Goal: Task Accomplishment & Management: Use online tool/utility

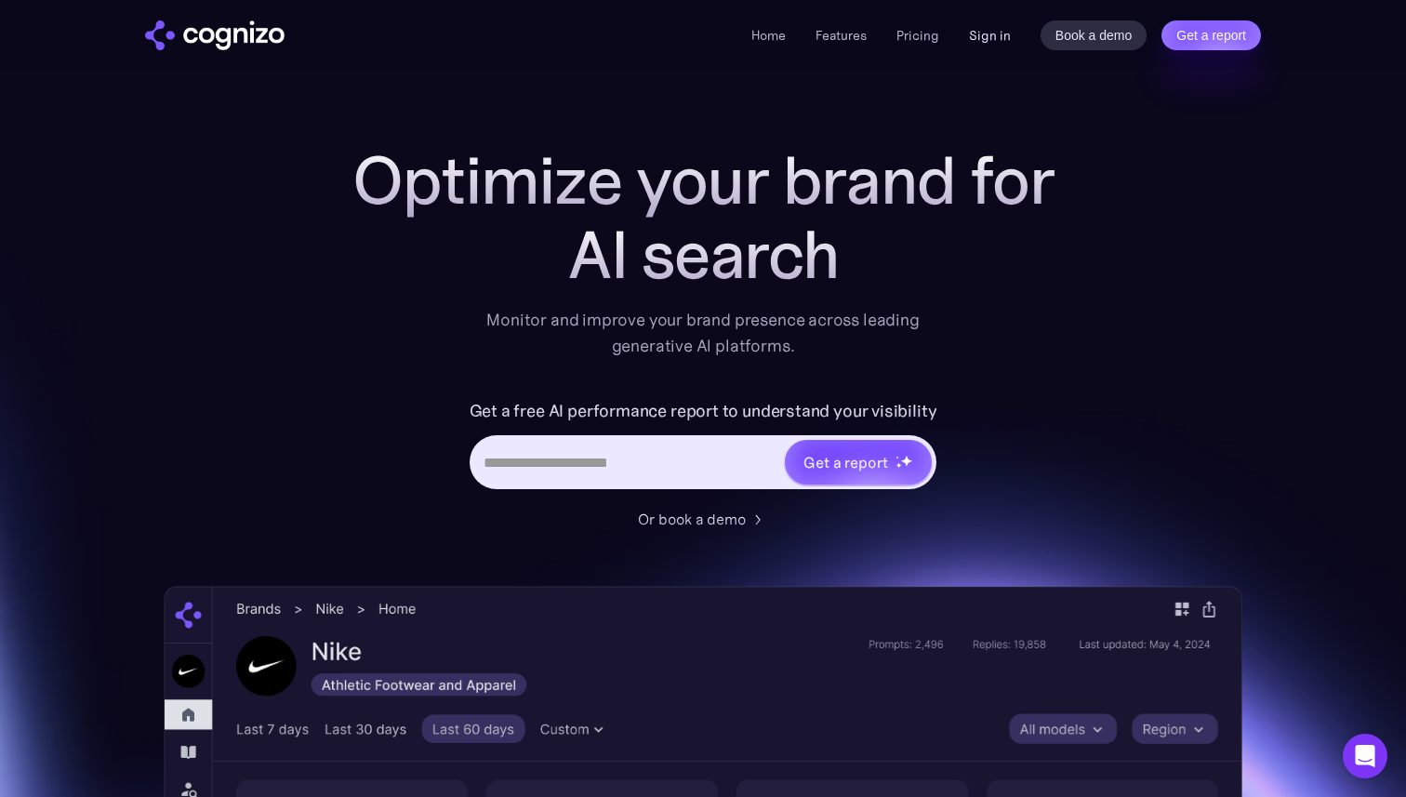
click at [1004, 33] on link "Sign in" at bounding box center [990, 35] width 42 height 22
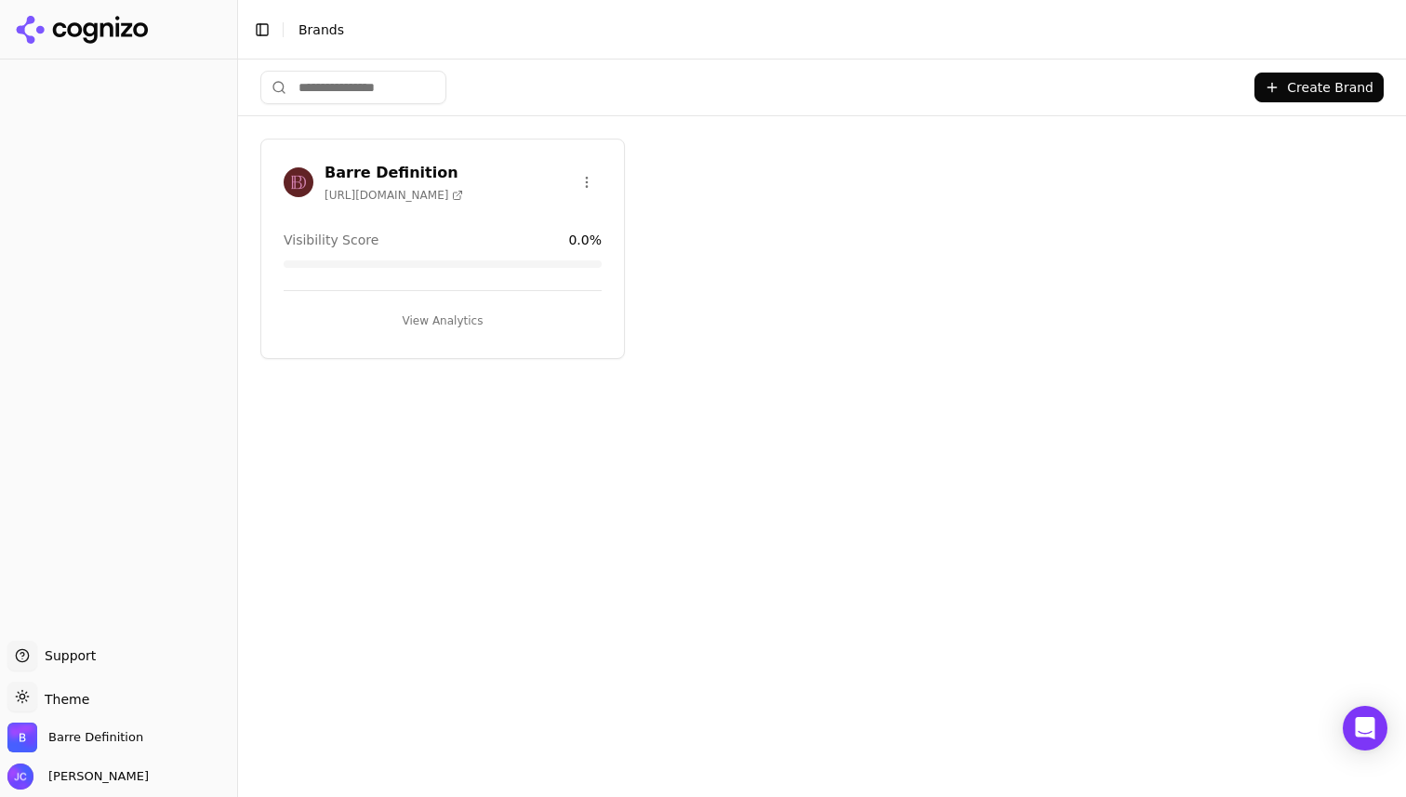
click at [493, 210] on div "Barre Definition [URL][DOMAIN_NAME] Visibility Score 0.0 % View Analytics" at bounding box center [442, 249] width 365 height 220
click at [461, 320] on button "View Analytics" at bounding box center [443, 321] width 318 height 30
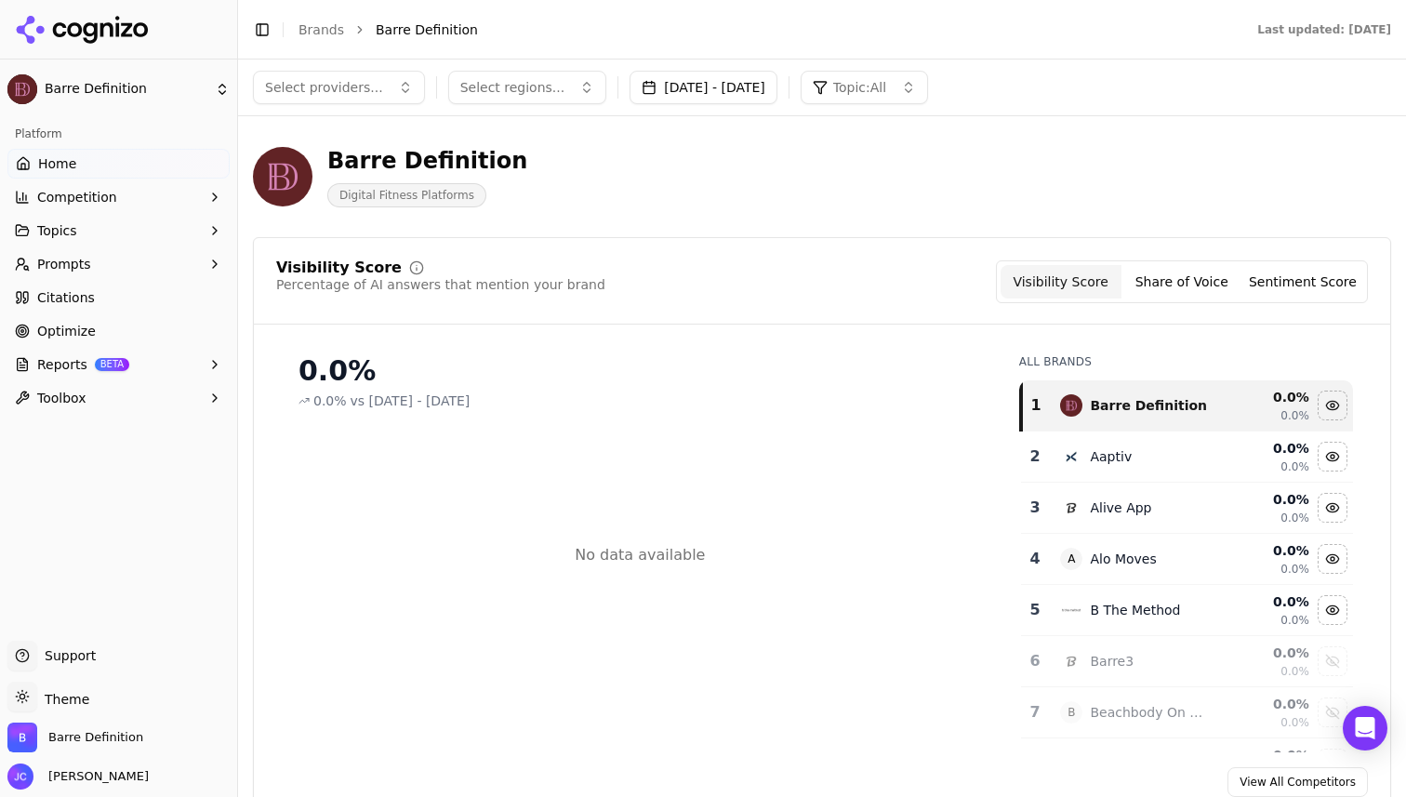
click at [327, 97] on button "Select providers..." at bounding box center [339, 87] width 172 height 33
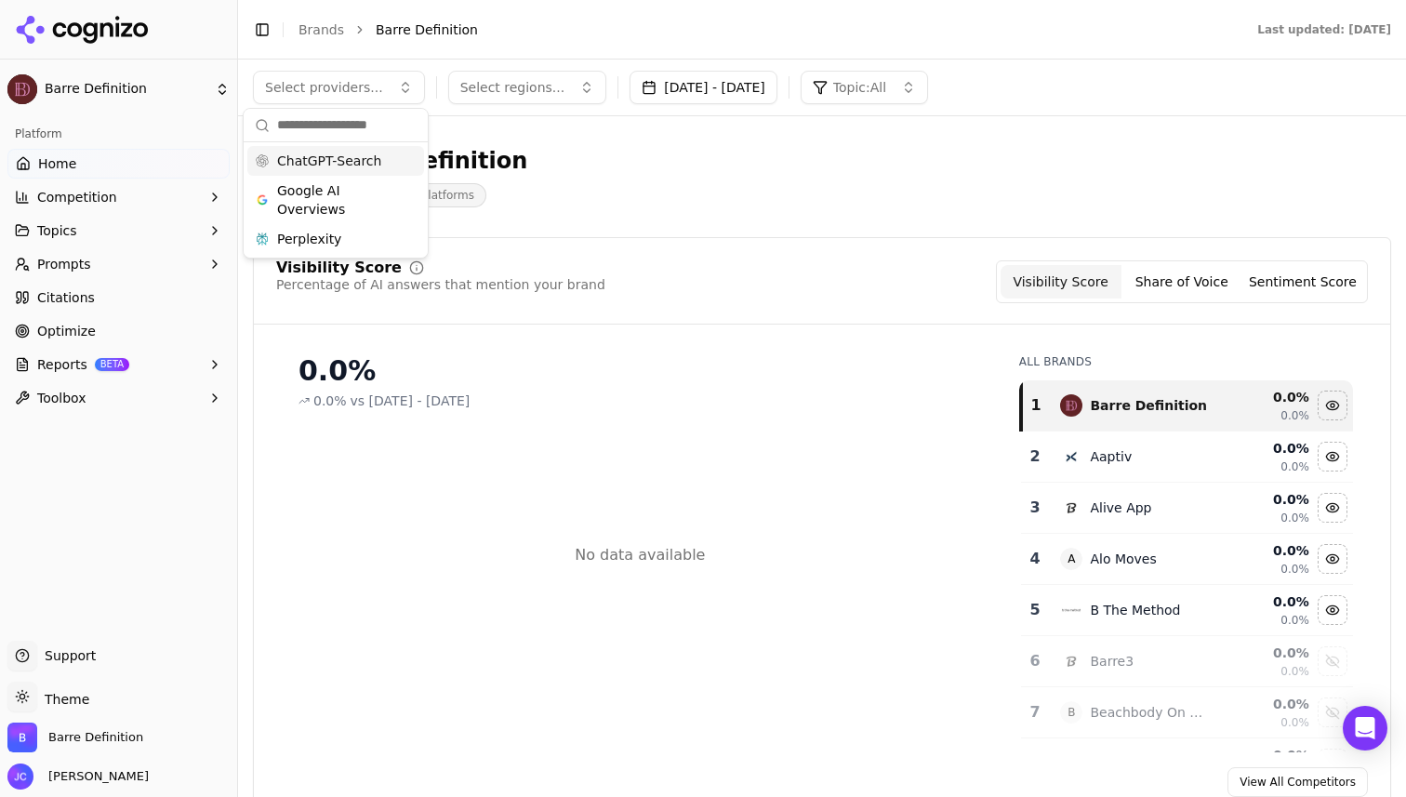
click at [332, 161] on span "ChatGPT-Search" at bounding box center [329, 161] width 104 height 19
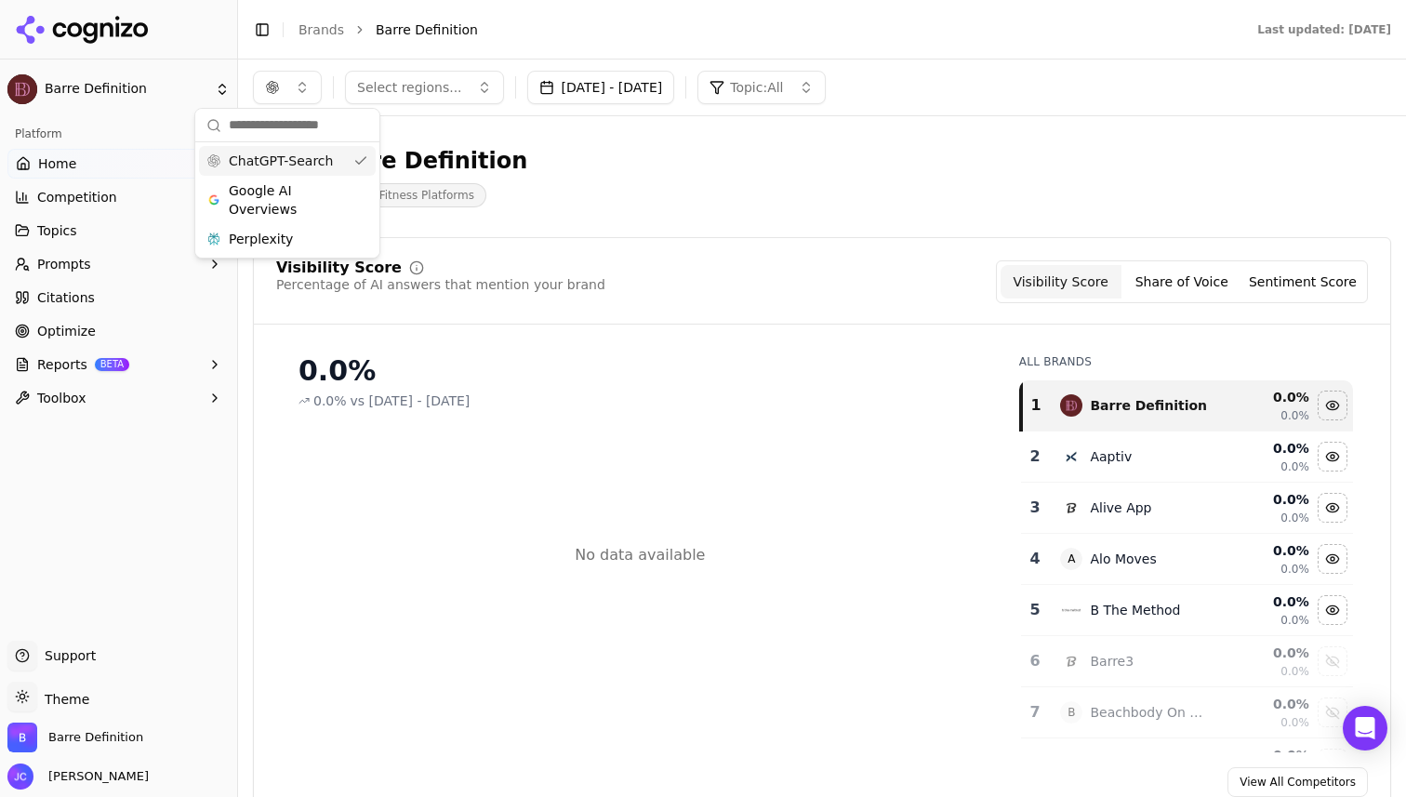
click at [590, 203] on div "Barre Definition Digital Fitness Platforms" at bounding box center [669, 176] width 833 height 61
click at [673, 91] on button "[DATE] - [DATE]" at bounding box center [601, 87] width 148 height 33
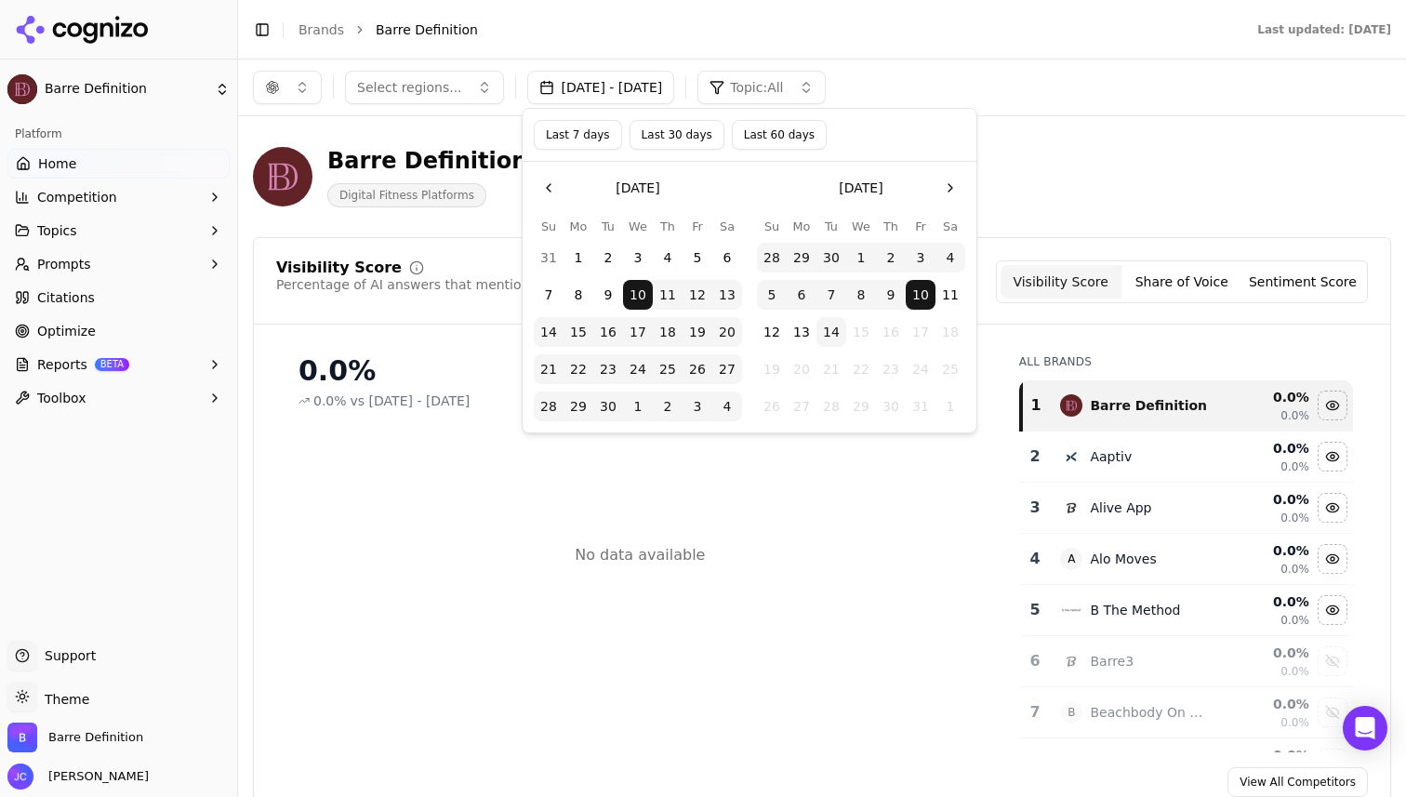
click at [775, 292] on button "5" at bounding box center [772, 295] width 30 height 30
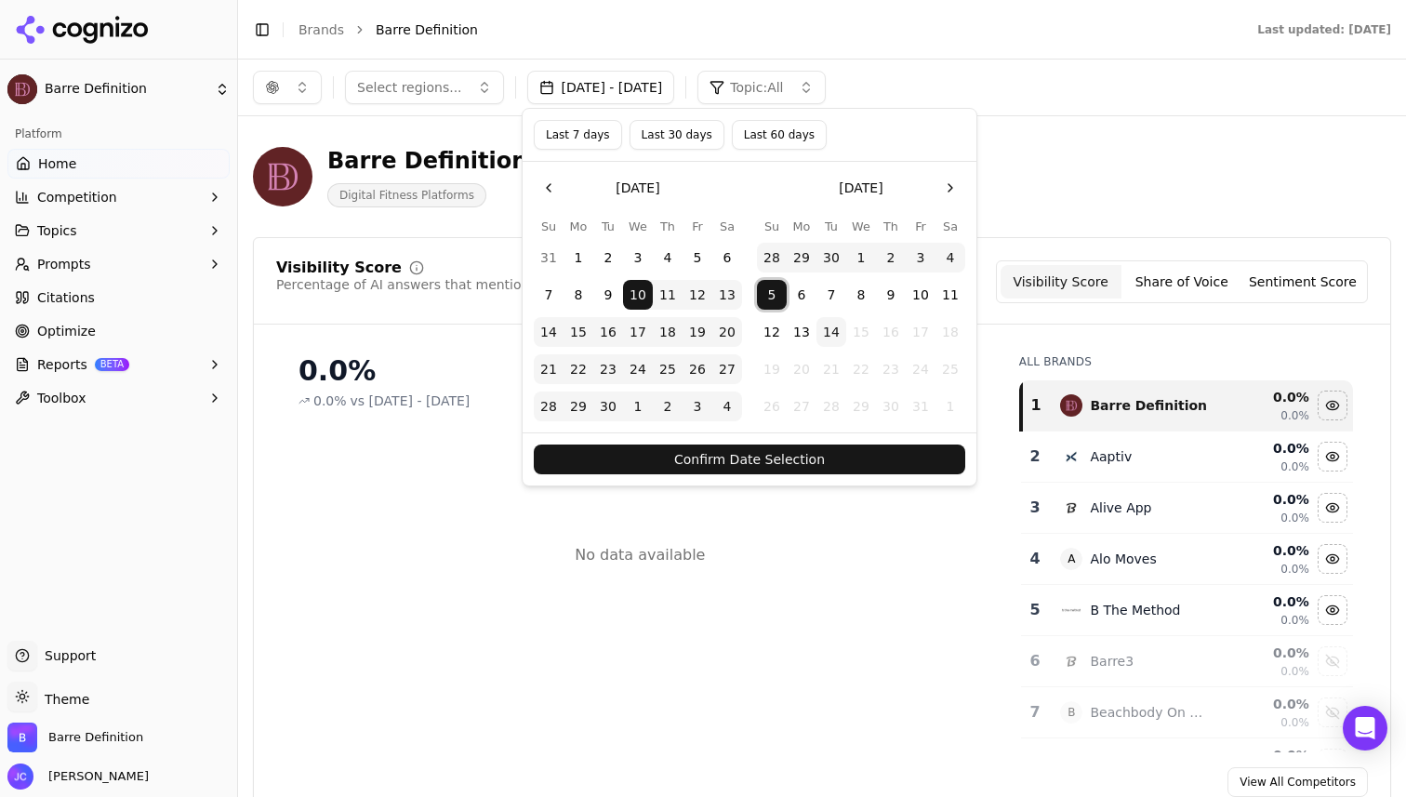
click at [827, 296] on button "7" at bounding box center [832, 295] width 30 height 30
click at [828, 329] on button "14" at bounding box center [832, 332] width 30 height 30
click at [836, 459] on button "Confirm Date Selection" at bounding box center [750, 460] width 432 height 30
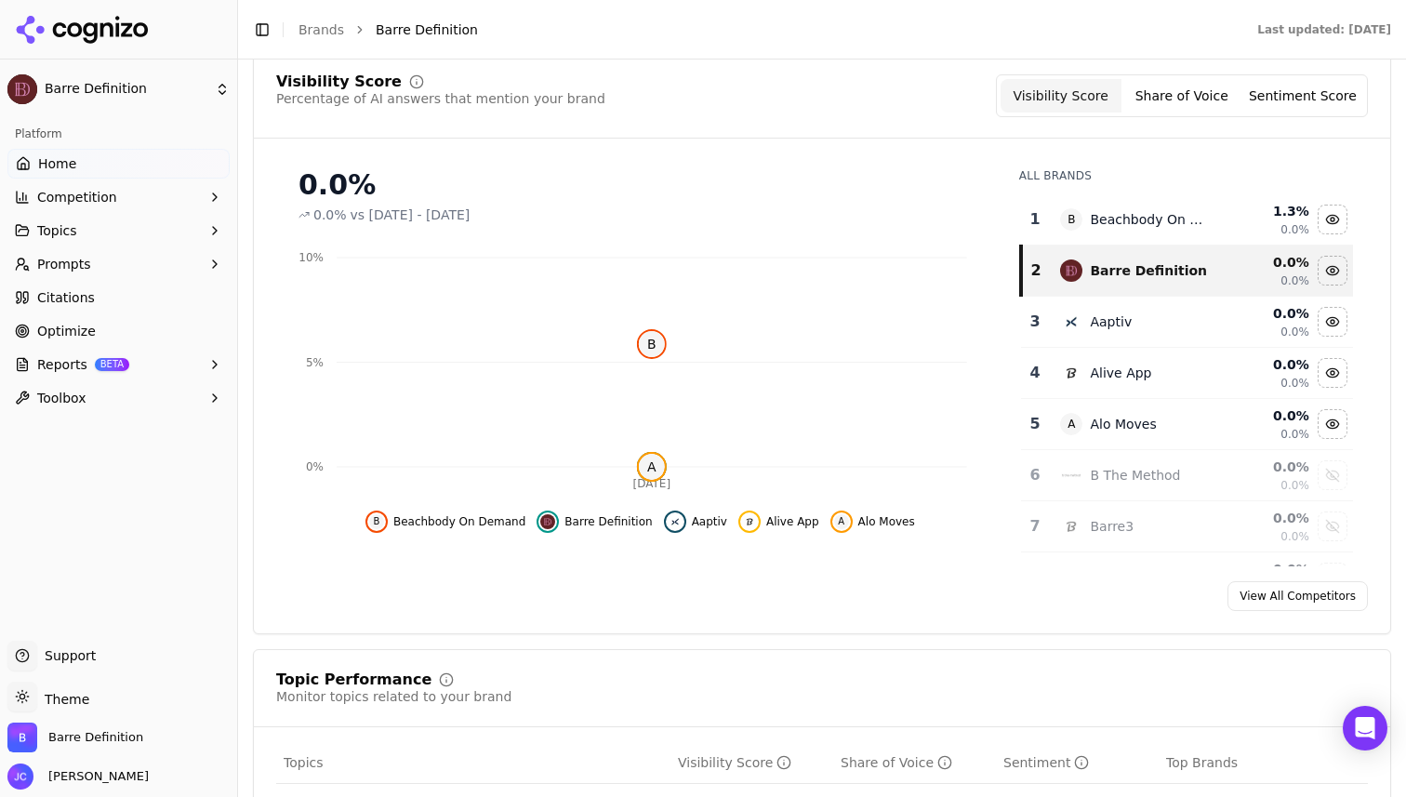
click at [1182, 86] on button "Share of Voice" at bounding box center [1182, 95] width 121 height 33
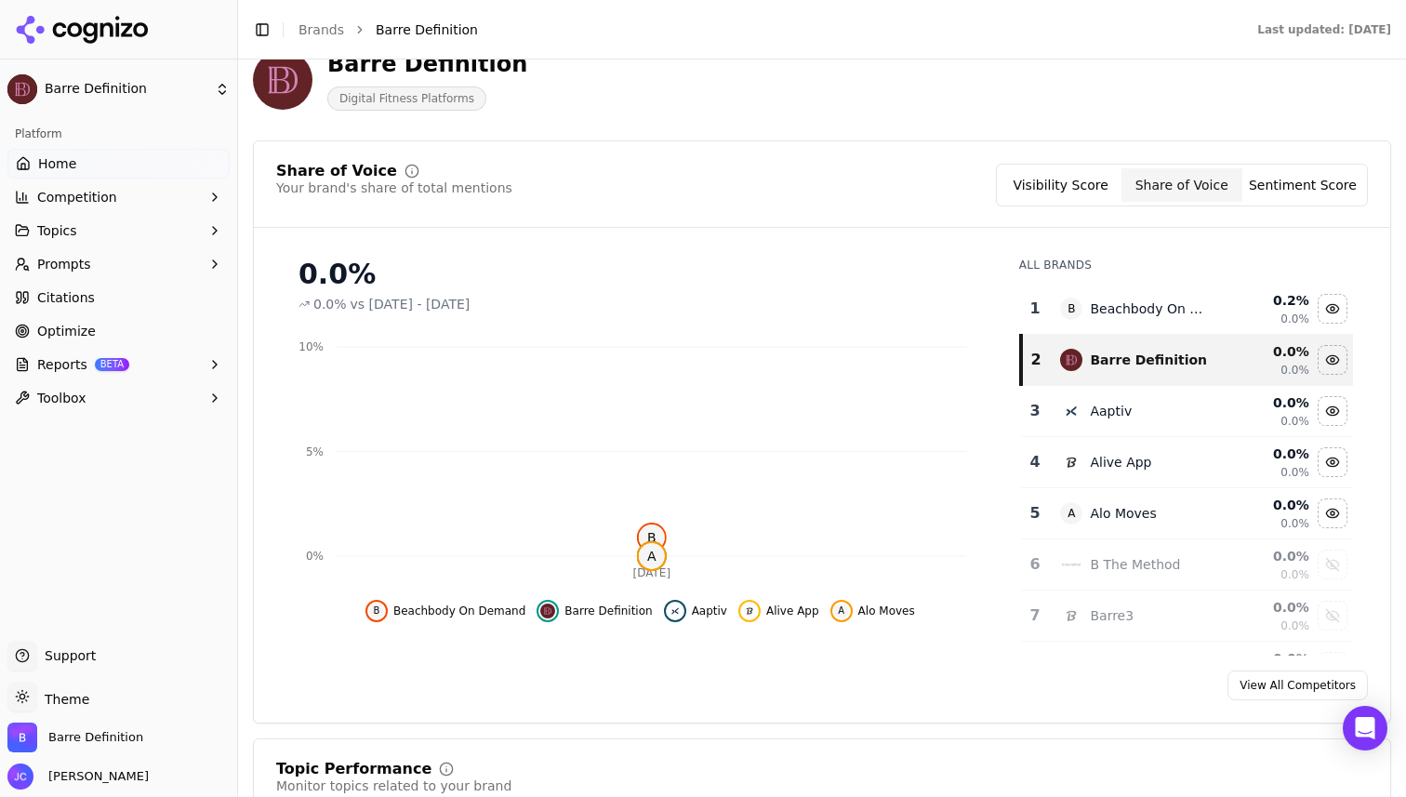
scroll to position [186, 0]
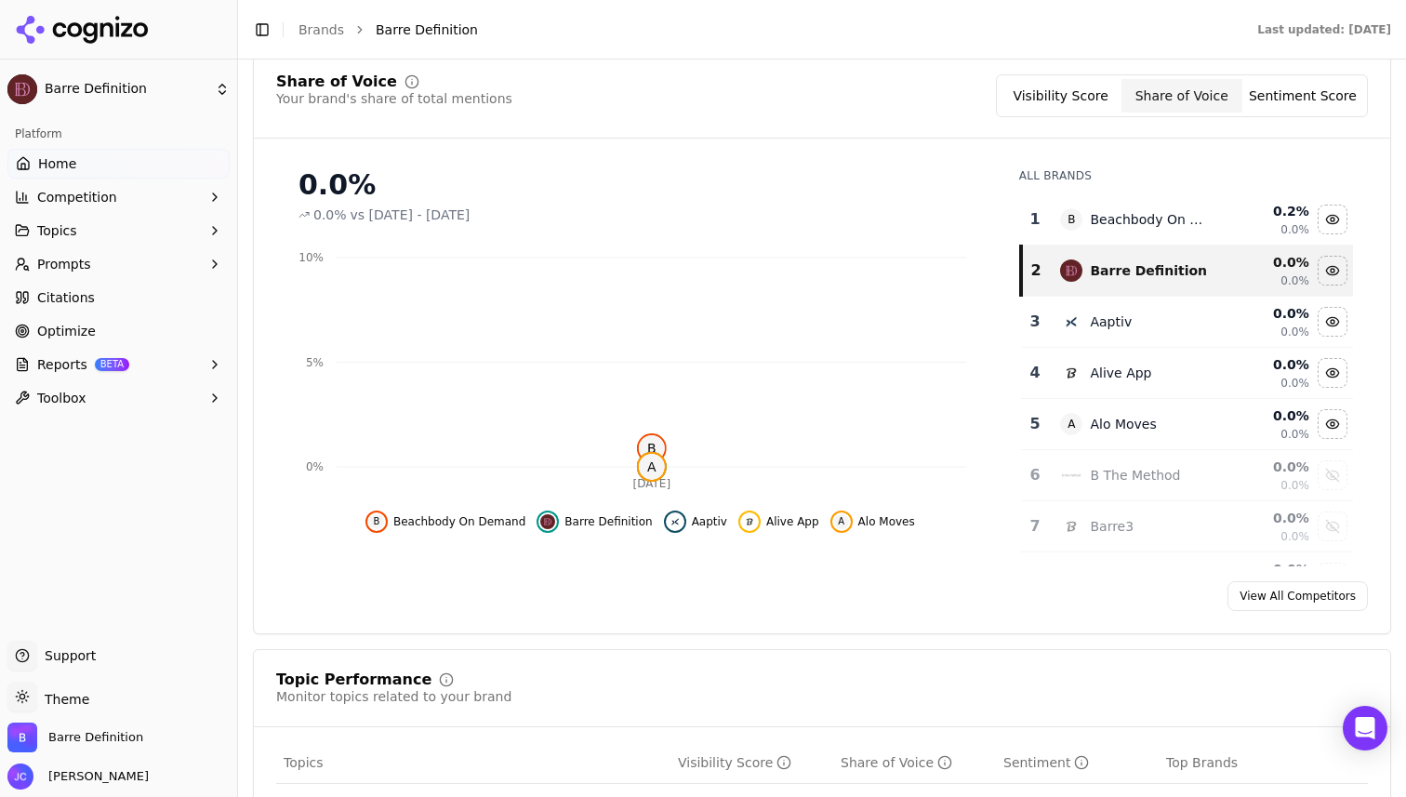
click at [1261, 104] on button "Sentiment Score" at bounding box center [1303, 95] width 121 height 33
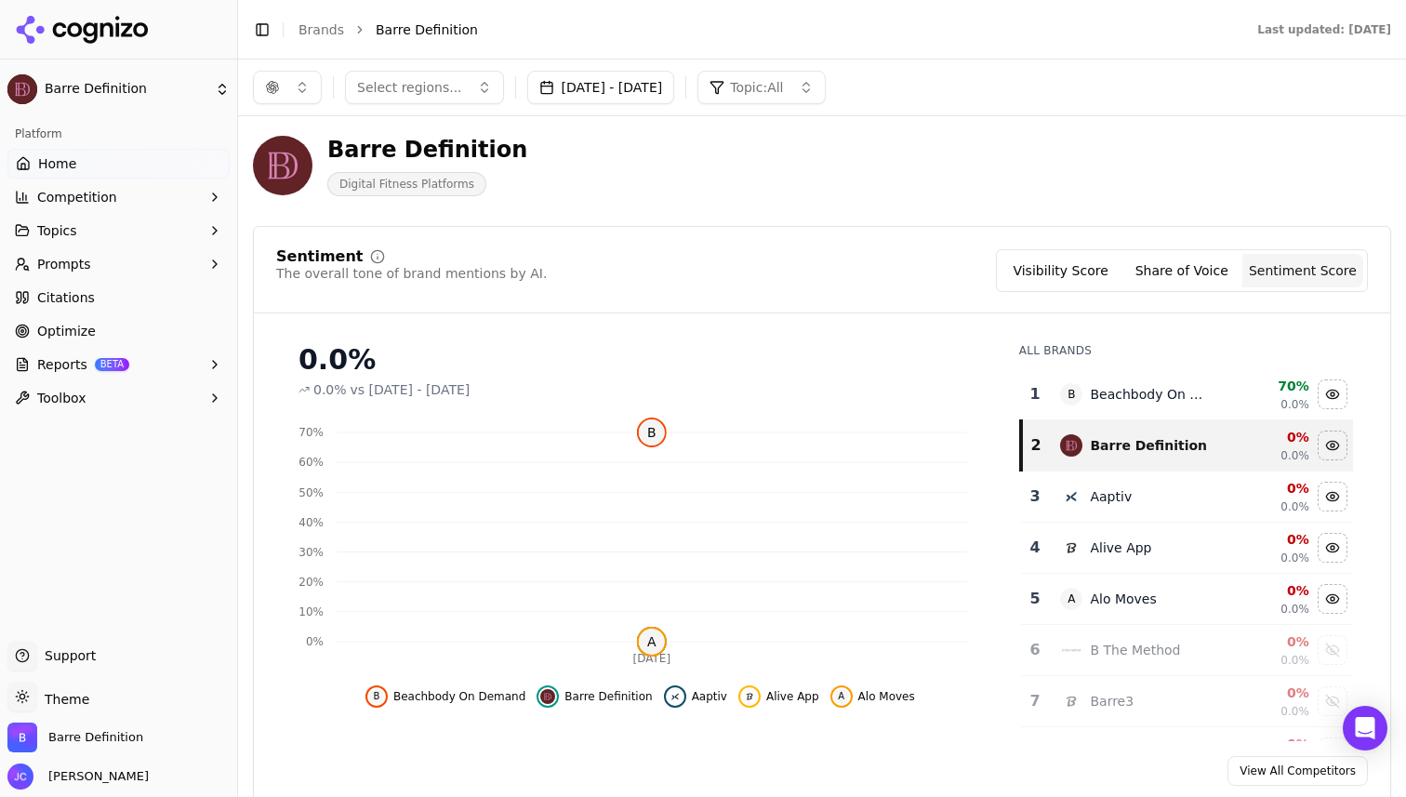
scroll to position [0, 0]
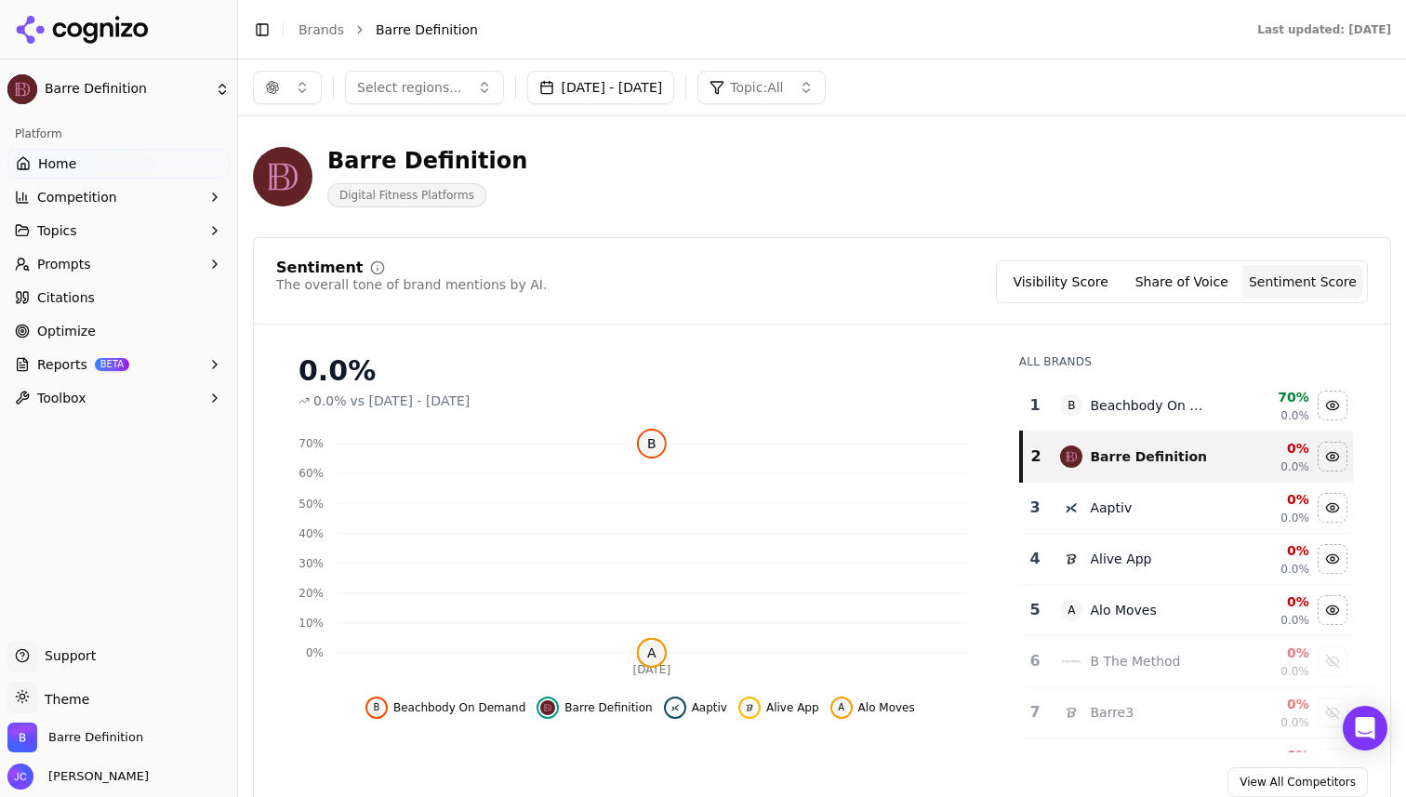
click at [183, 273] on button "Prompts" at bounding box center [118, 264] width 222 height 30
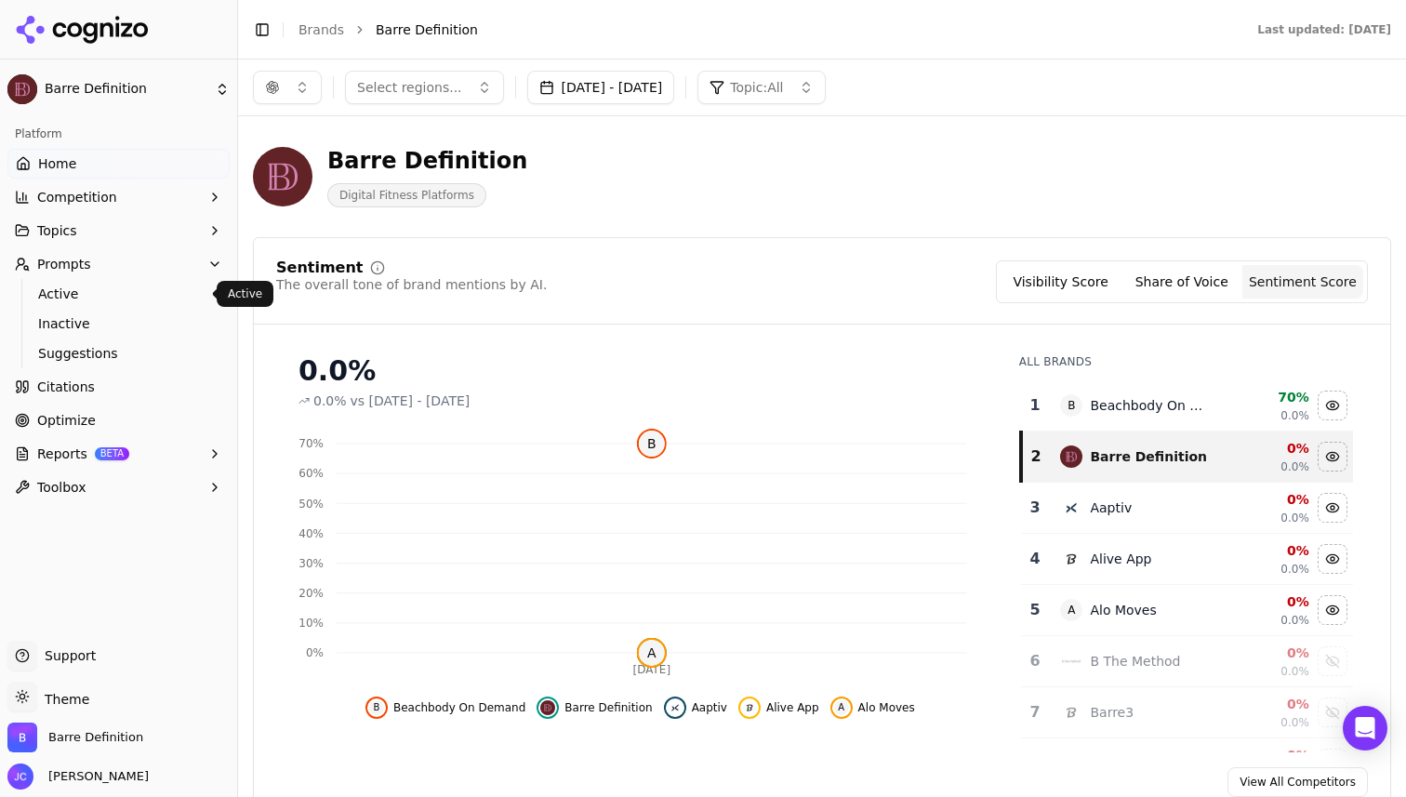
click at [177, 298] on span "Active" at bounding box center [119, 294] width 162 height 19
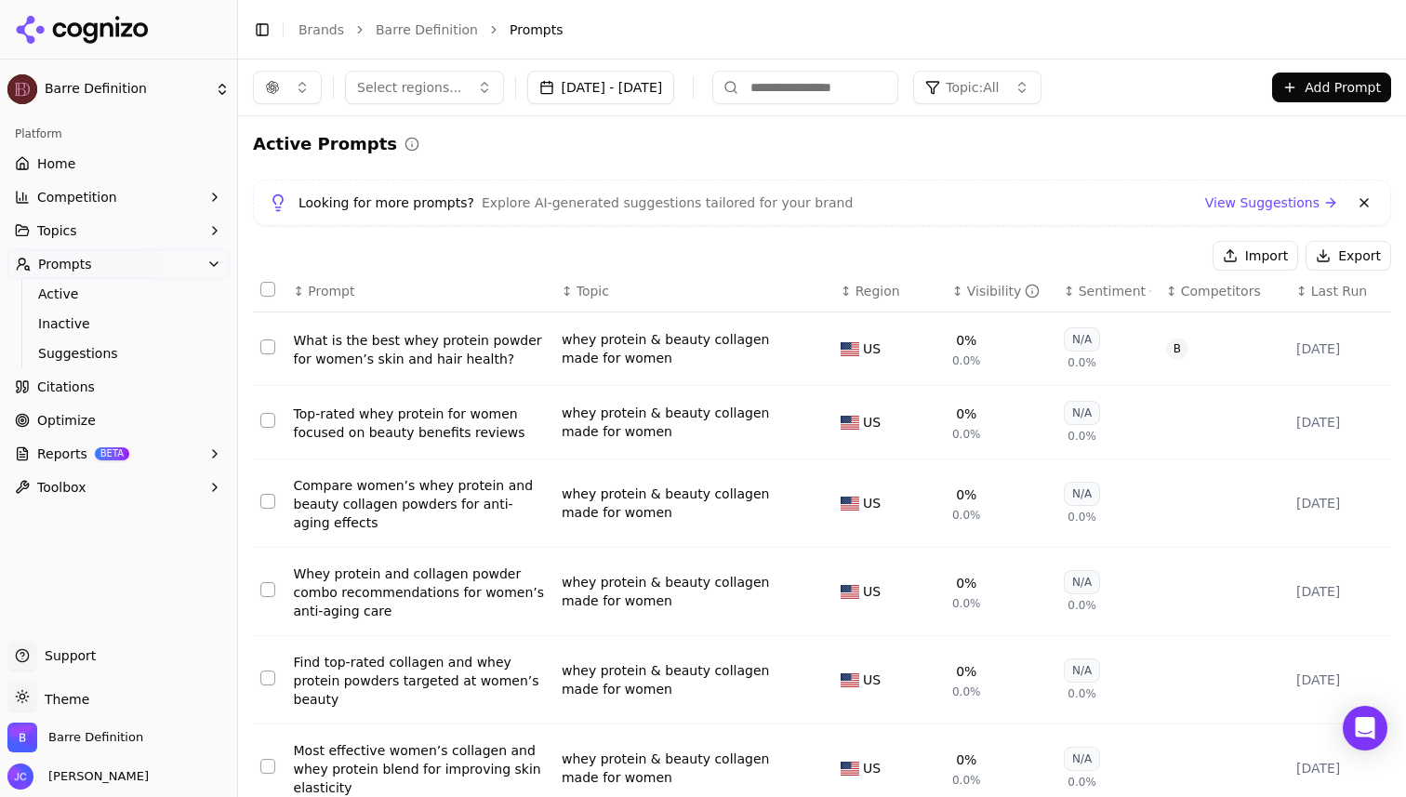
click at [340, 338] on div "What is the best whey protein powder for women’s skin and hair health?" at bounding box center [420, 349] width 253 height 37
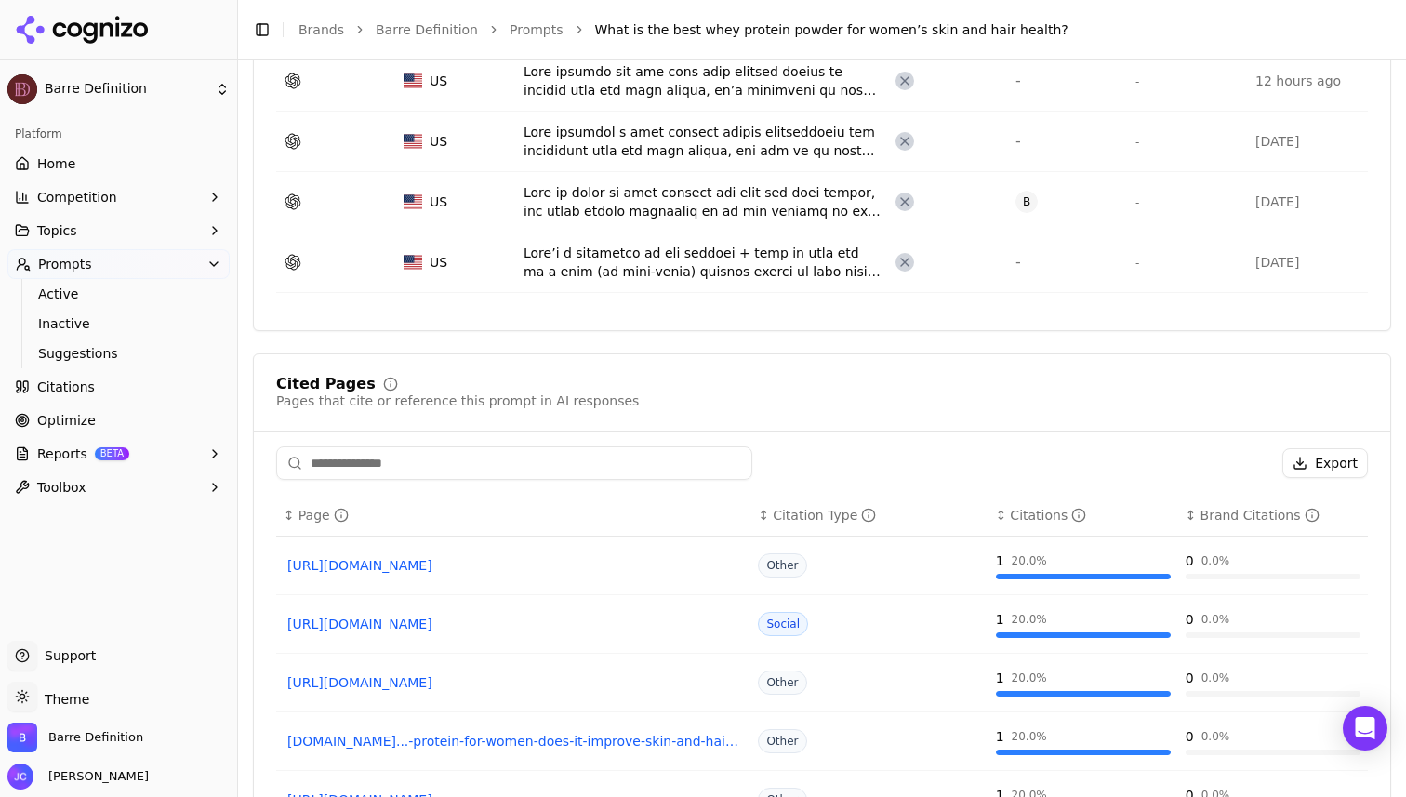
scroll to position [877, 0]
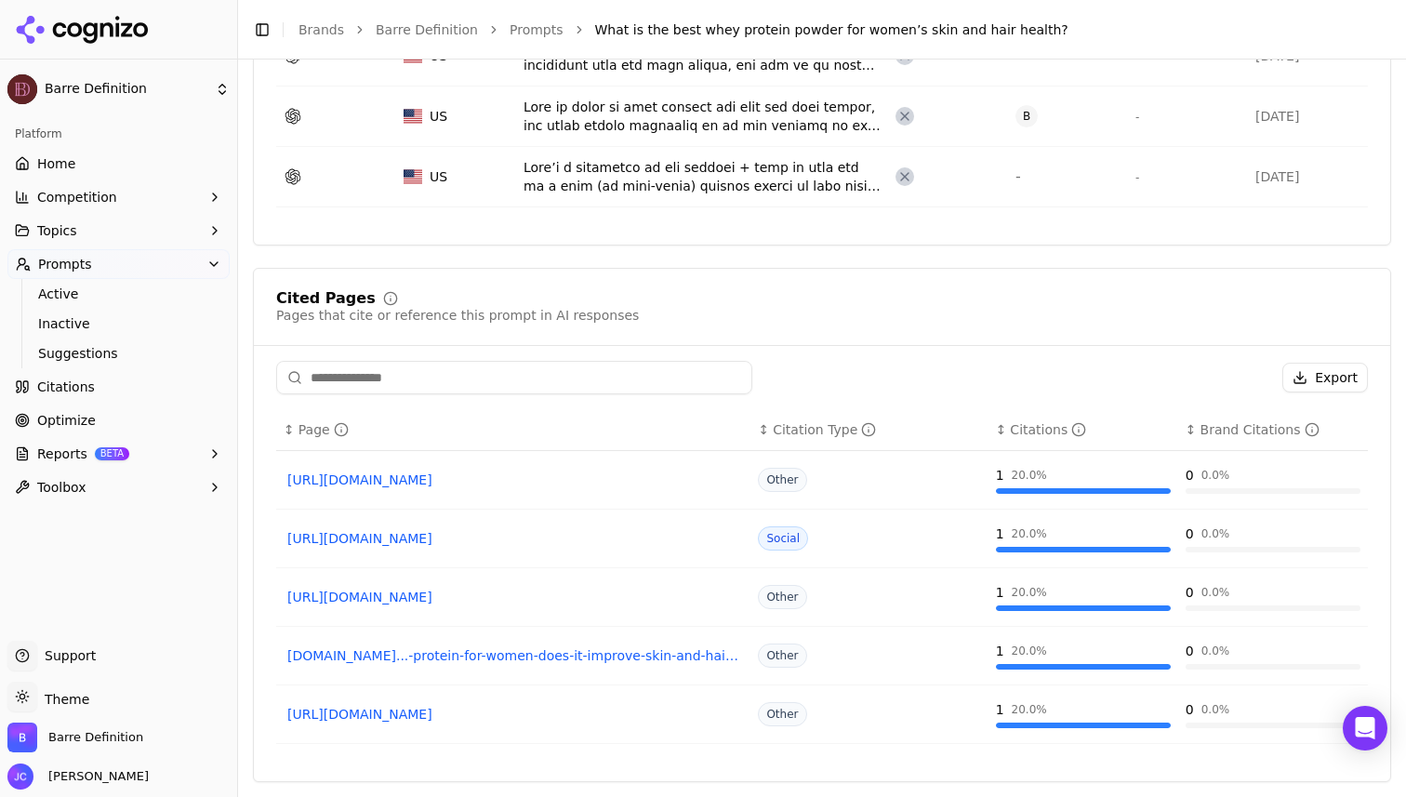
click at [566, 479] on link "[URL][DOMAIN_NAME]" at bounding box center [513, 480] width 452 height 19
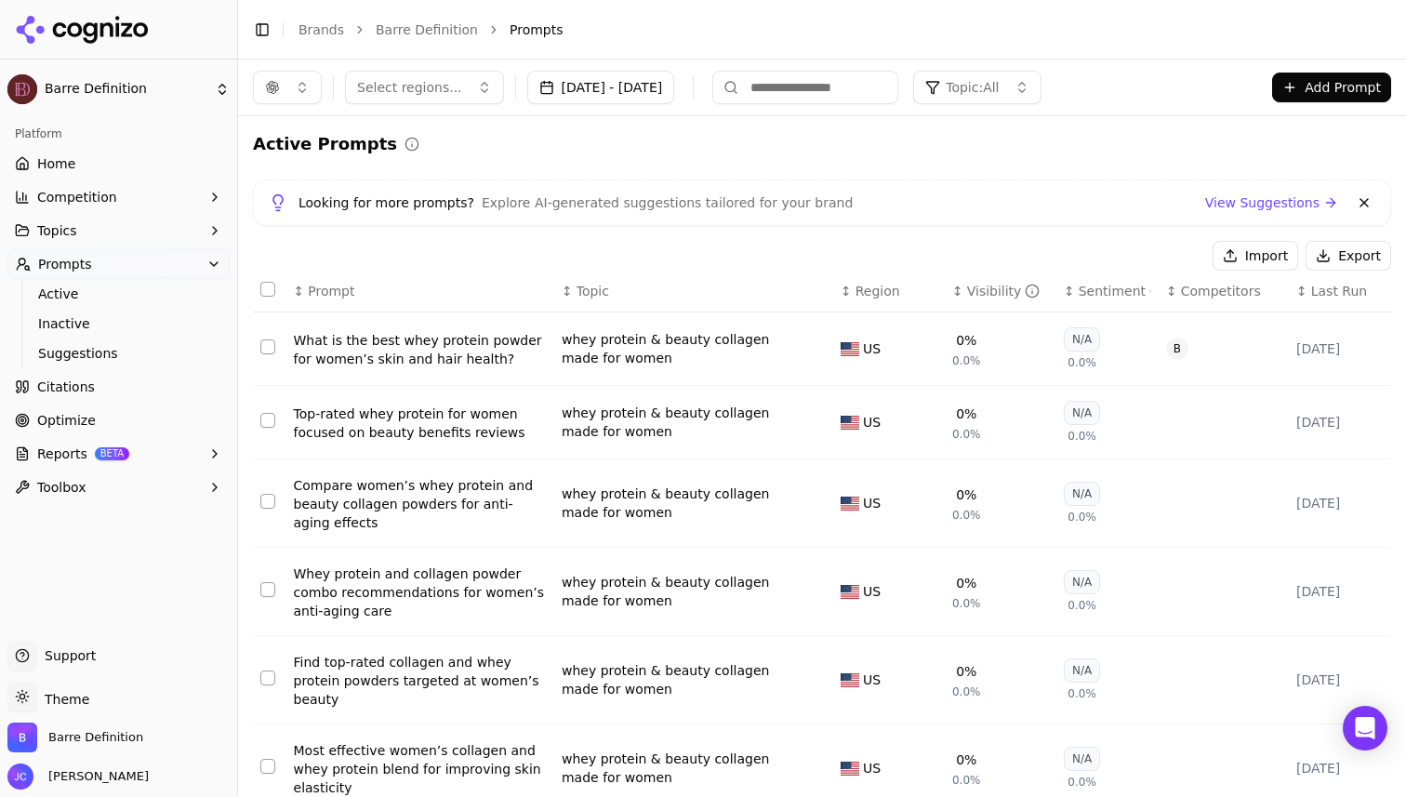
click at [120, 188] on button "Competition" at bounding box center [118, 197] width 222 height 30
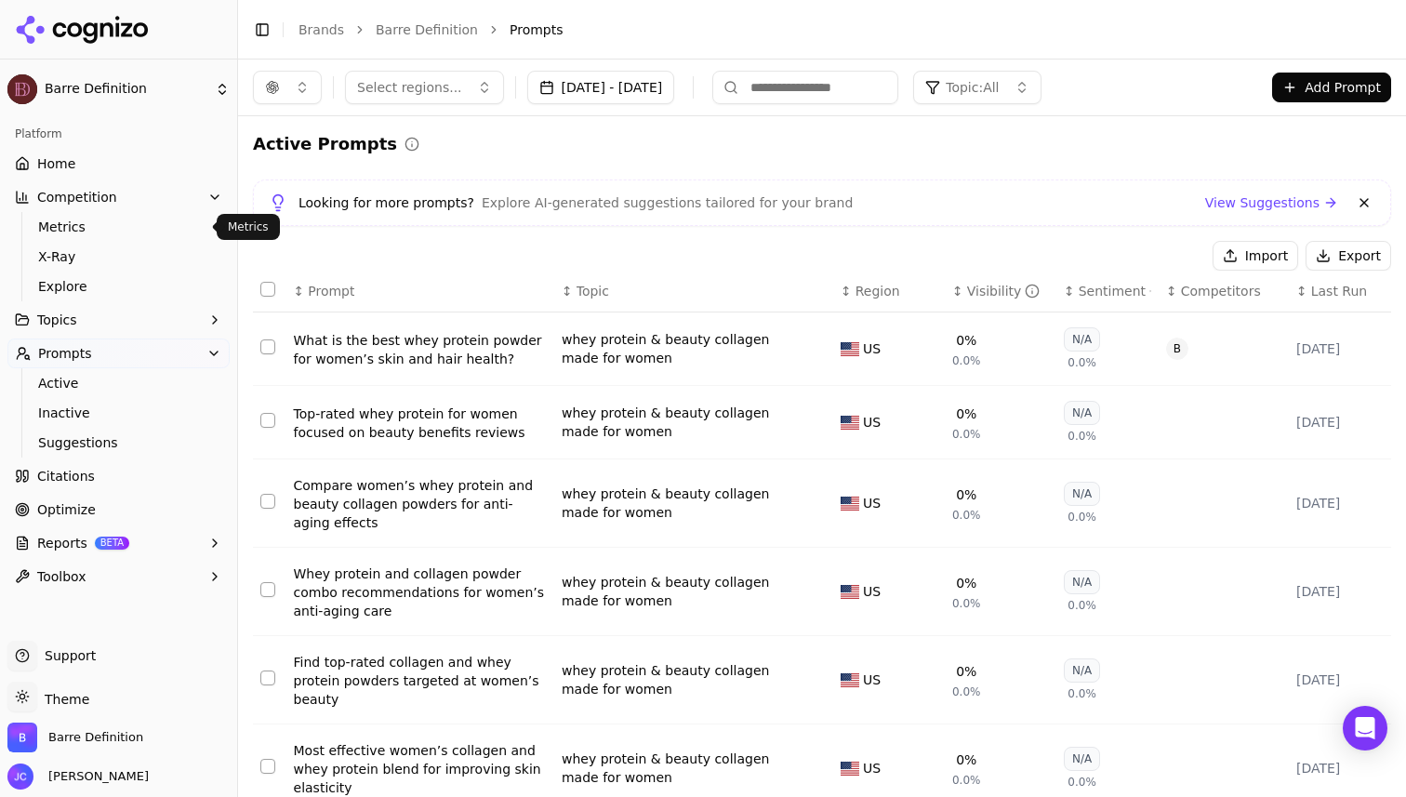
click at [125, 226] on span "Metrics" at bounding box center [119, 227] width 162 height 19
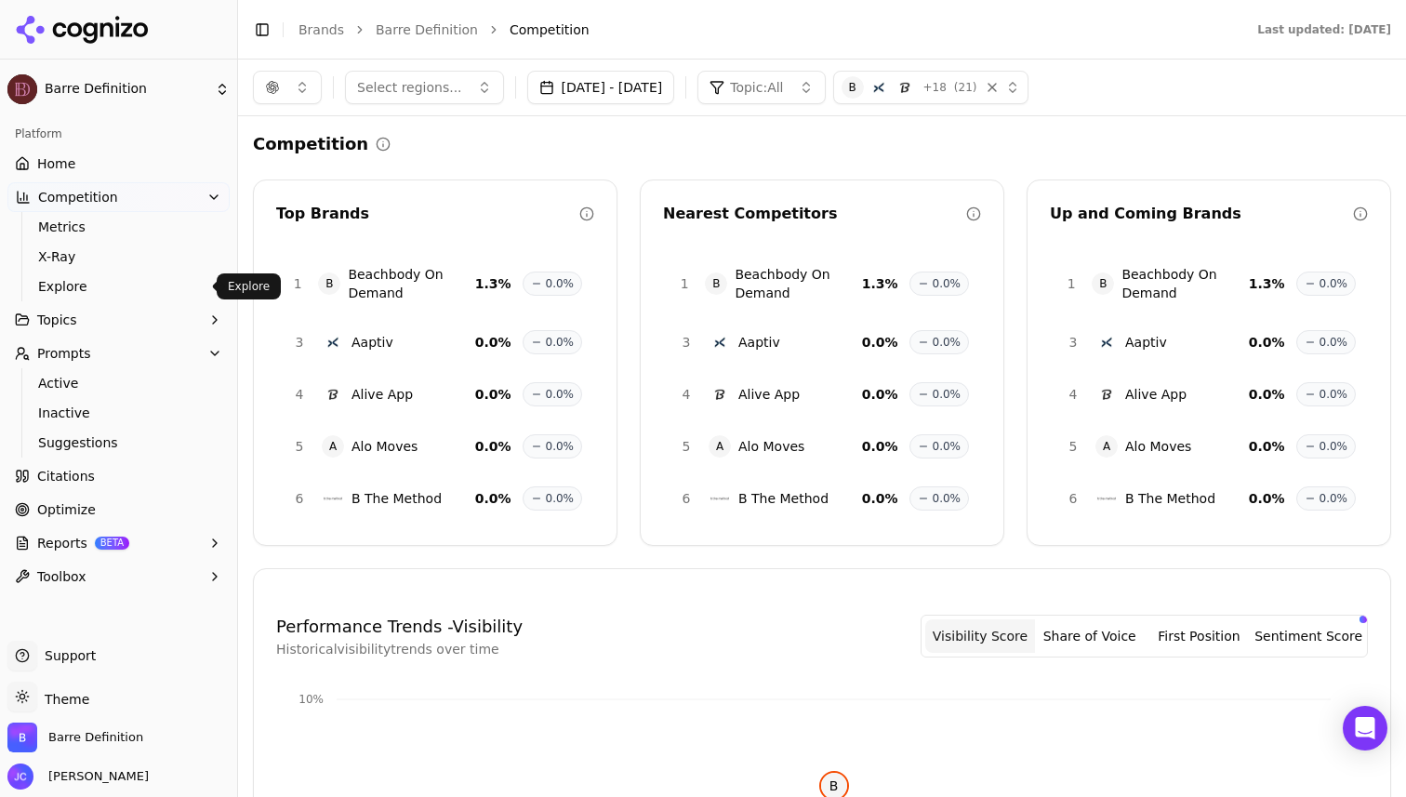
click at [115, 292] on span "Explore" at bounding box center [119, 286] width 162 height 19
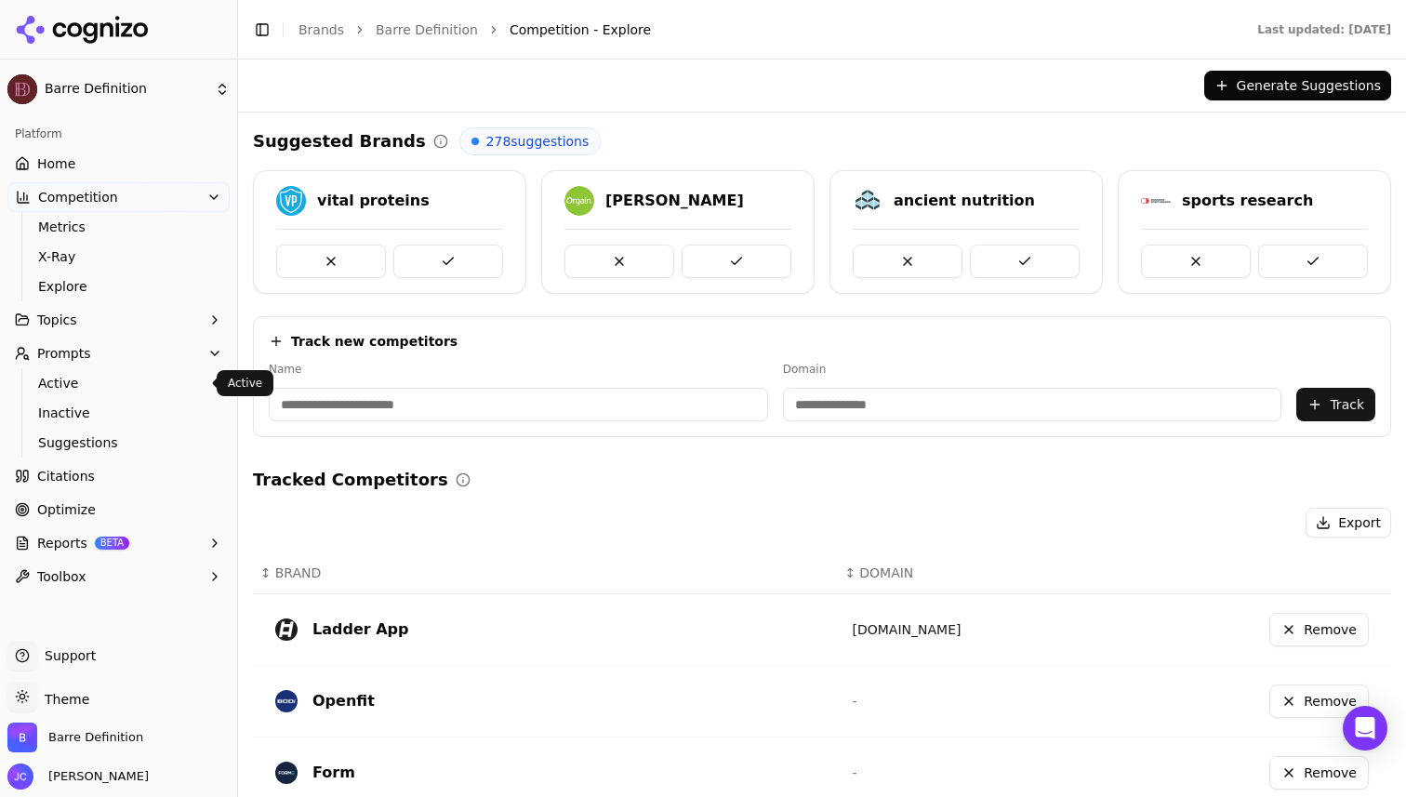
click at [122, 391] on span "Active" at bounding box center [119, 383] width 162 height 19
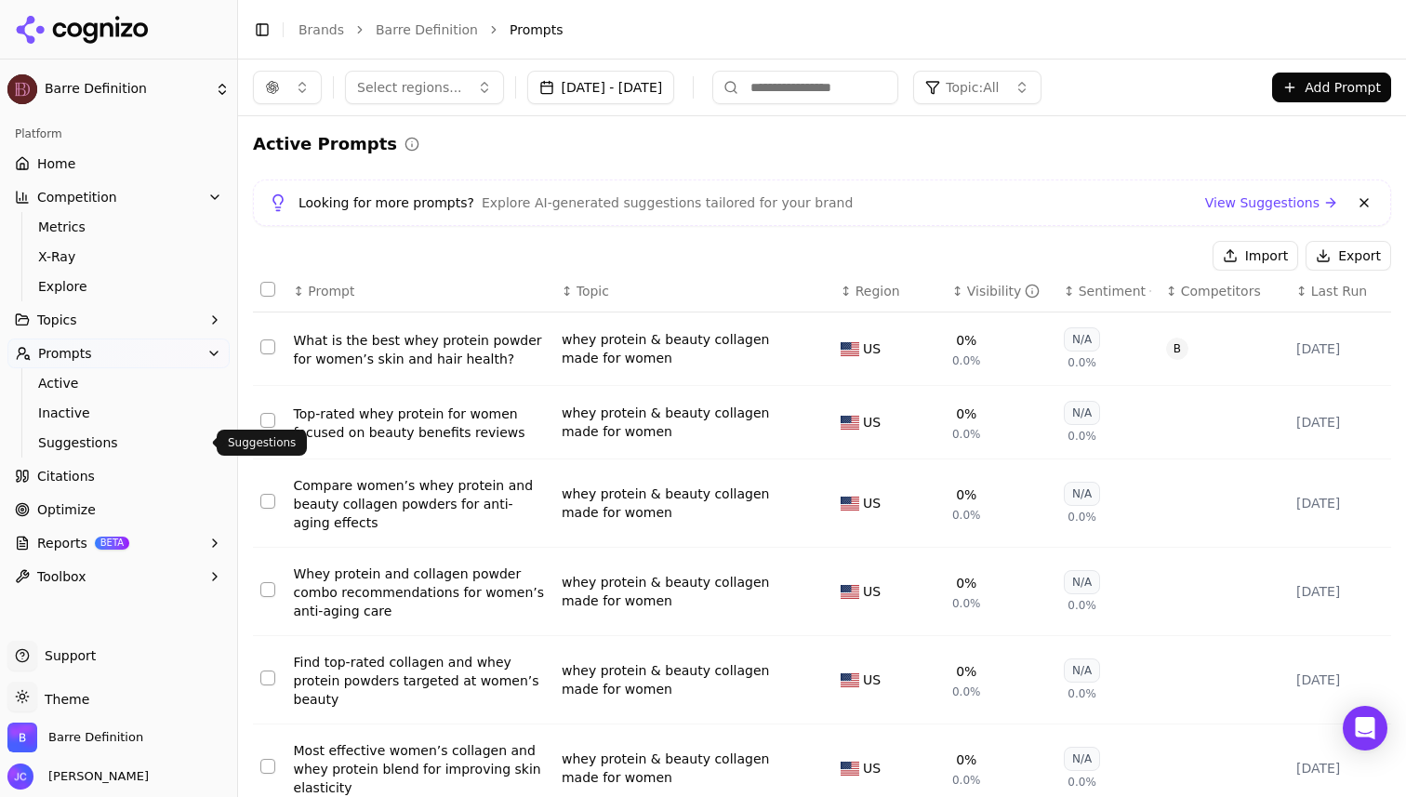
click at [103, 447] on span "Suggestions" at bounding box center [119, 442] width 162 height 19
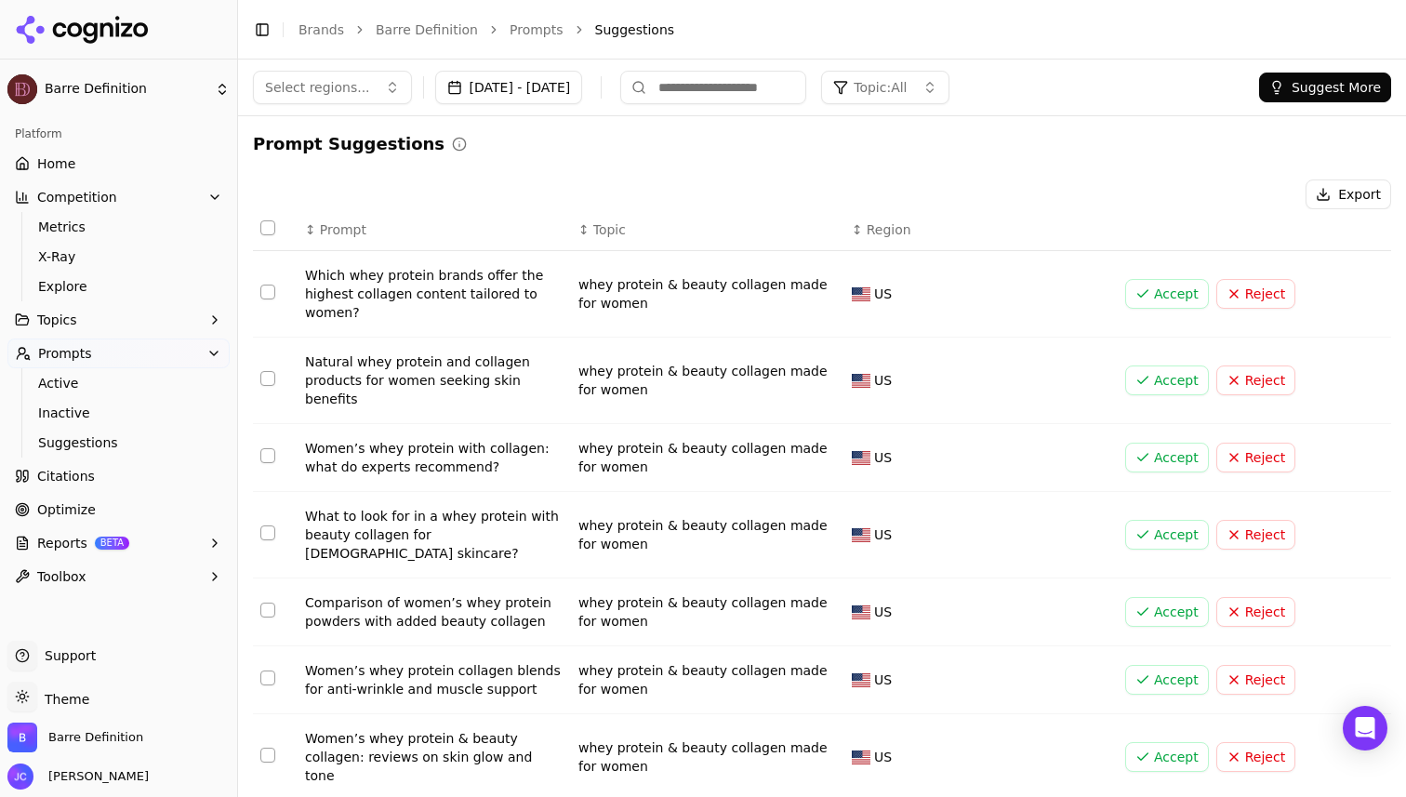
scroll to position [248, 0]
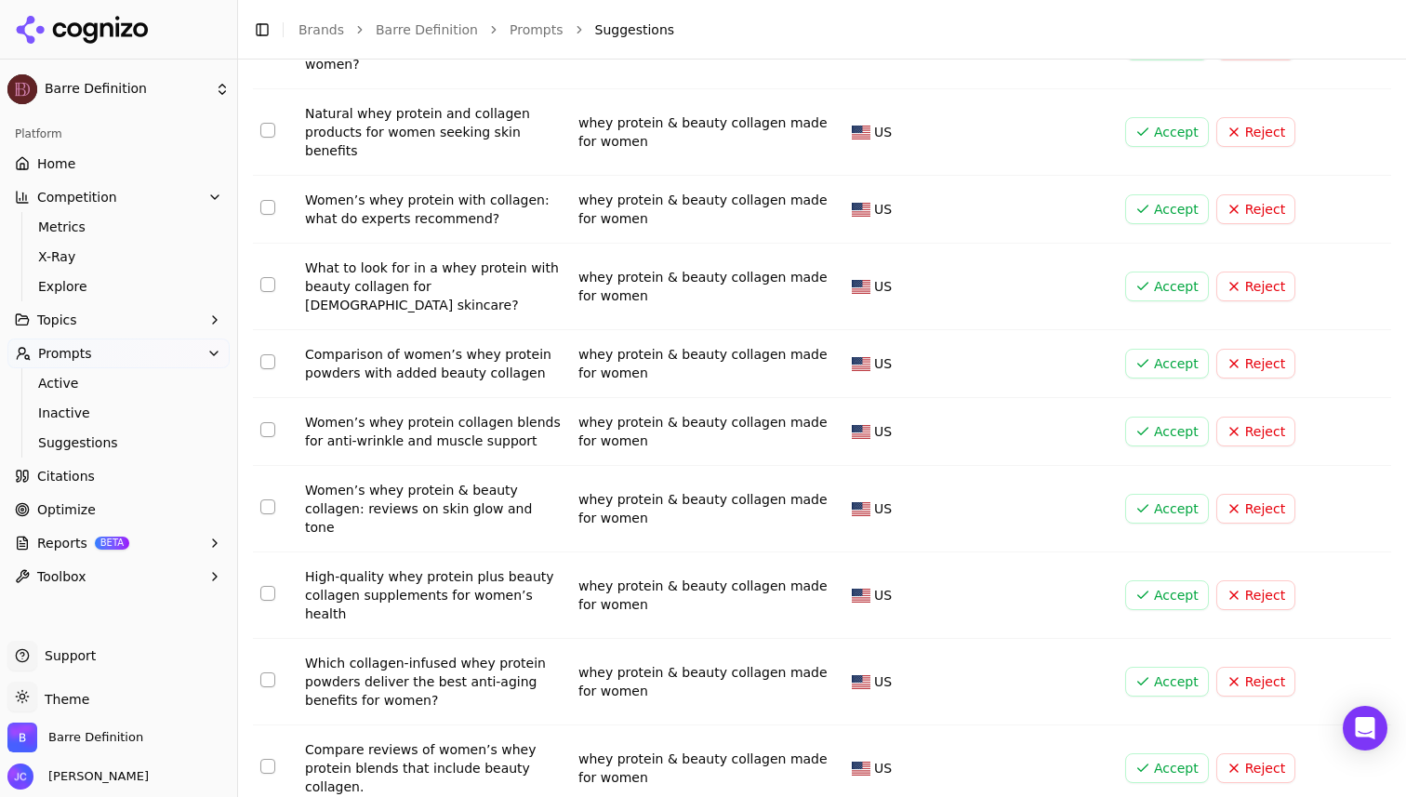
click at [68, 482] on span "Citations" at bounding box center [66, 476] width 58 height 19
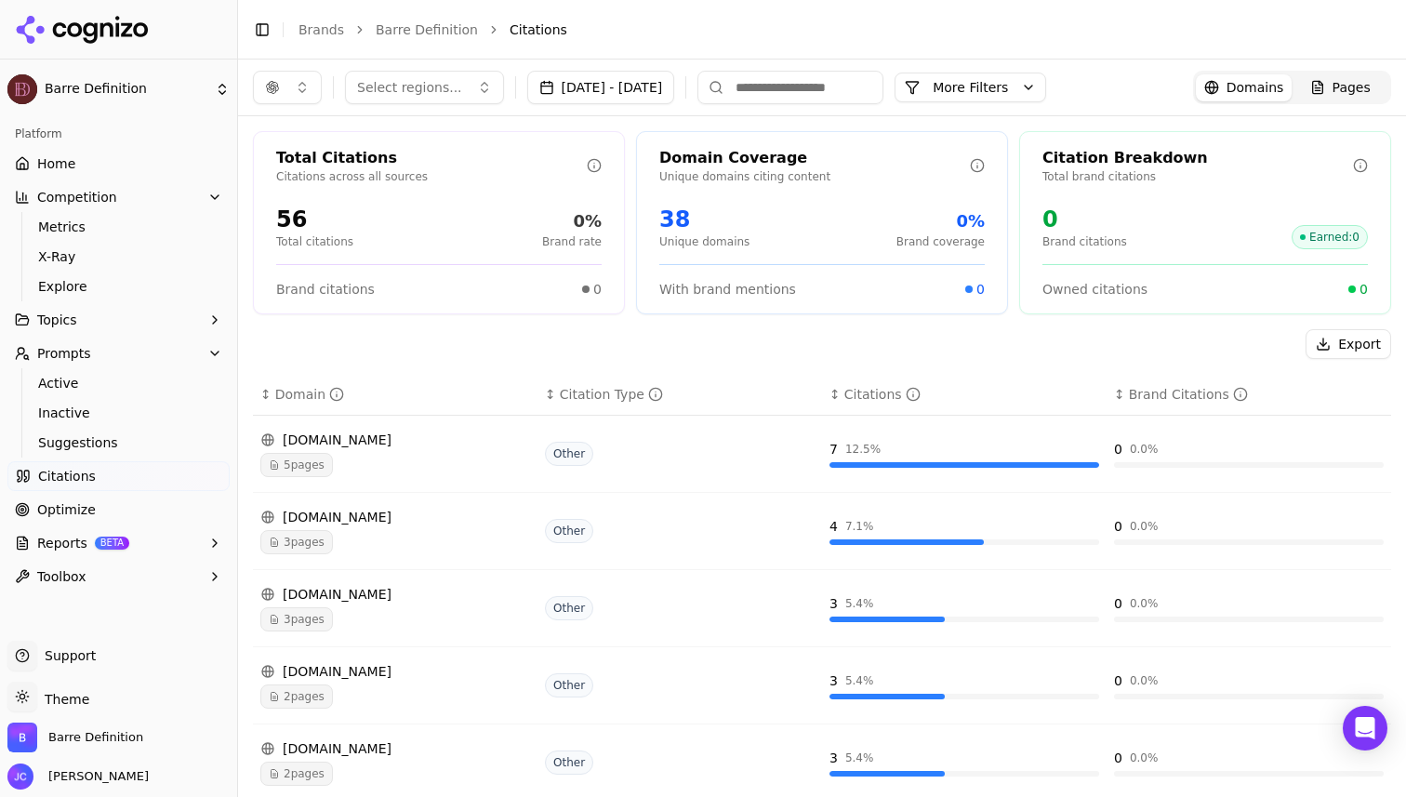
click at [307, 75] on button "button" at bounding box center [287, 87] width 69 height 33
click at [297, 160] on span "ChatGPT-Search" at bounding box center [281, 161] width 104 height 19
click at [282, 123] on input "text" at bounding box center [299, 125] width 140 height 37
click at [252, 190] on span "Google AI Overviews" at bounding box center [287, 199] width 117 height 37
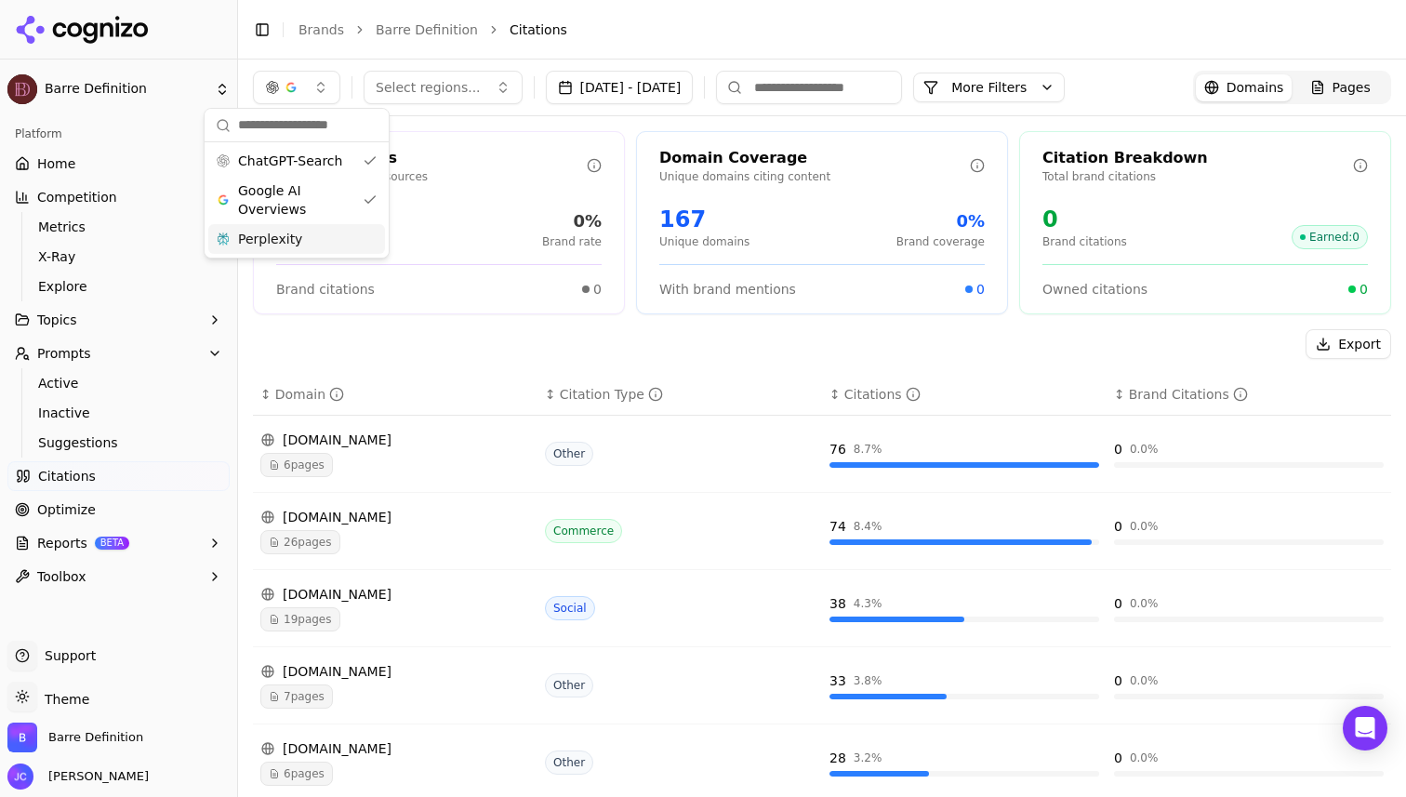
click at [266, 242] on span "Perplexity" at bounding box center [270, 239] width 64 height 19
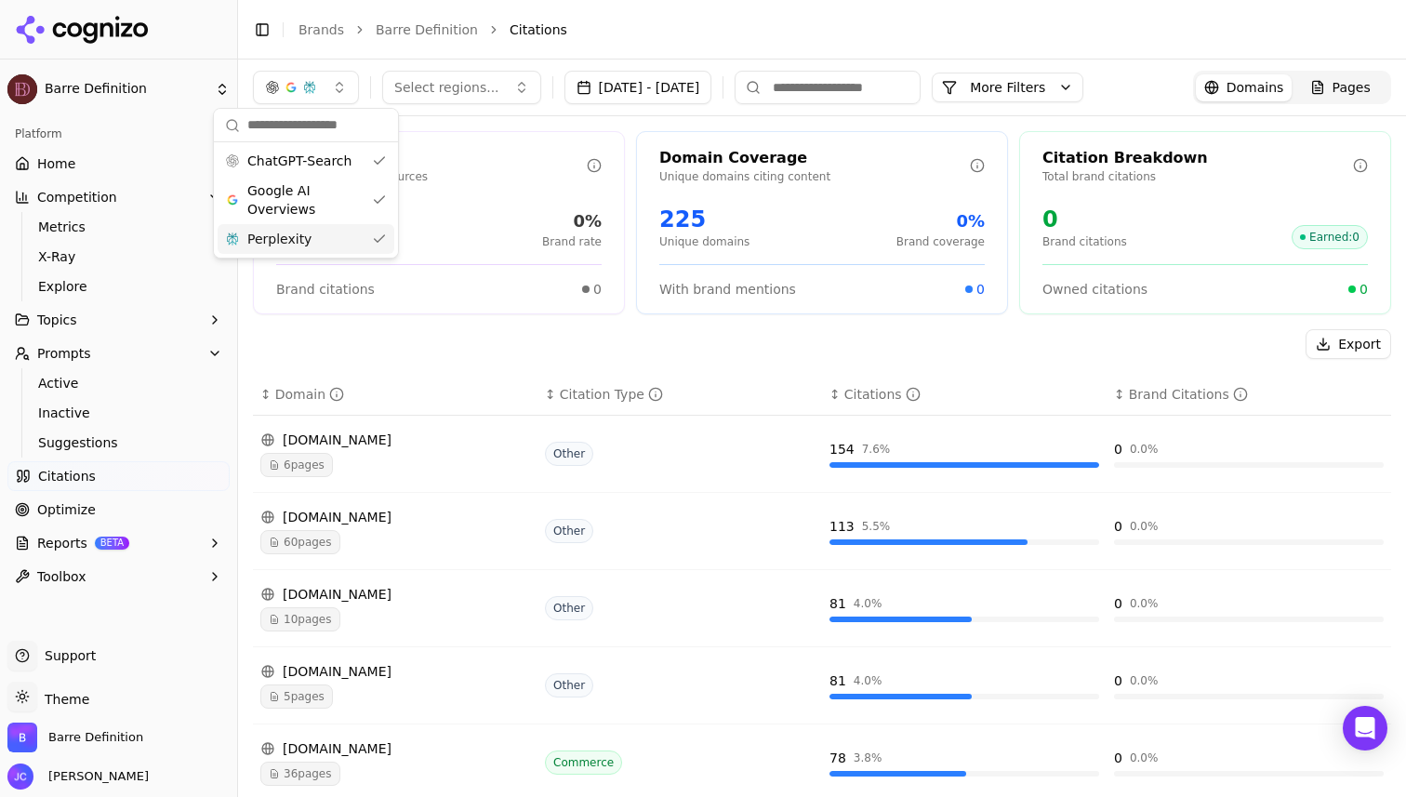
click at [509, 338] on div "Export" at bounding box center [822, 344] width 1138 height 30
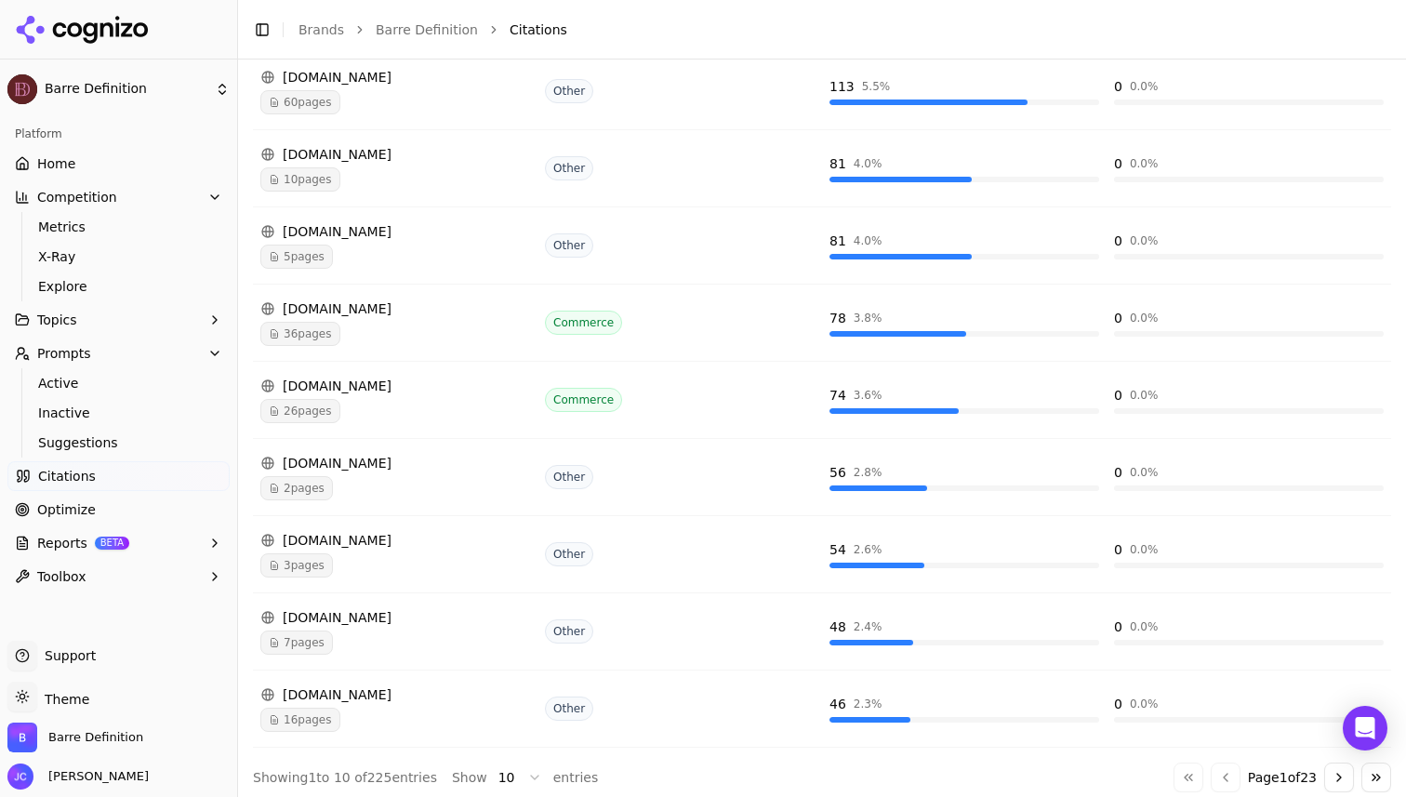
scroll to position [450, 0]
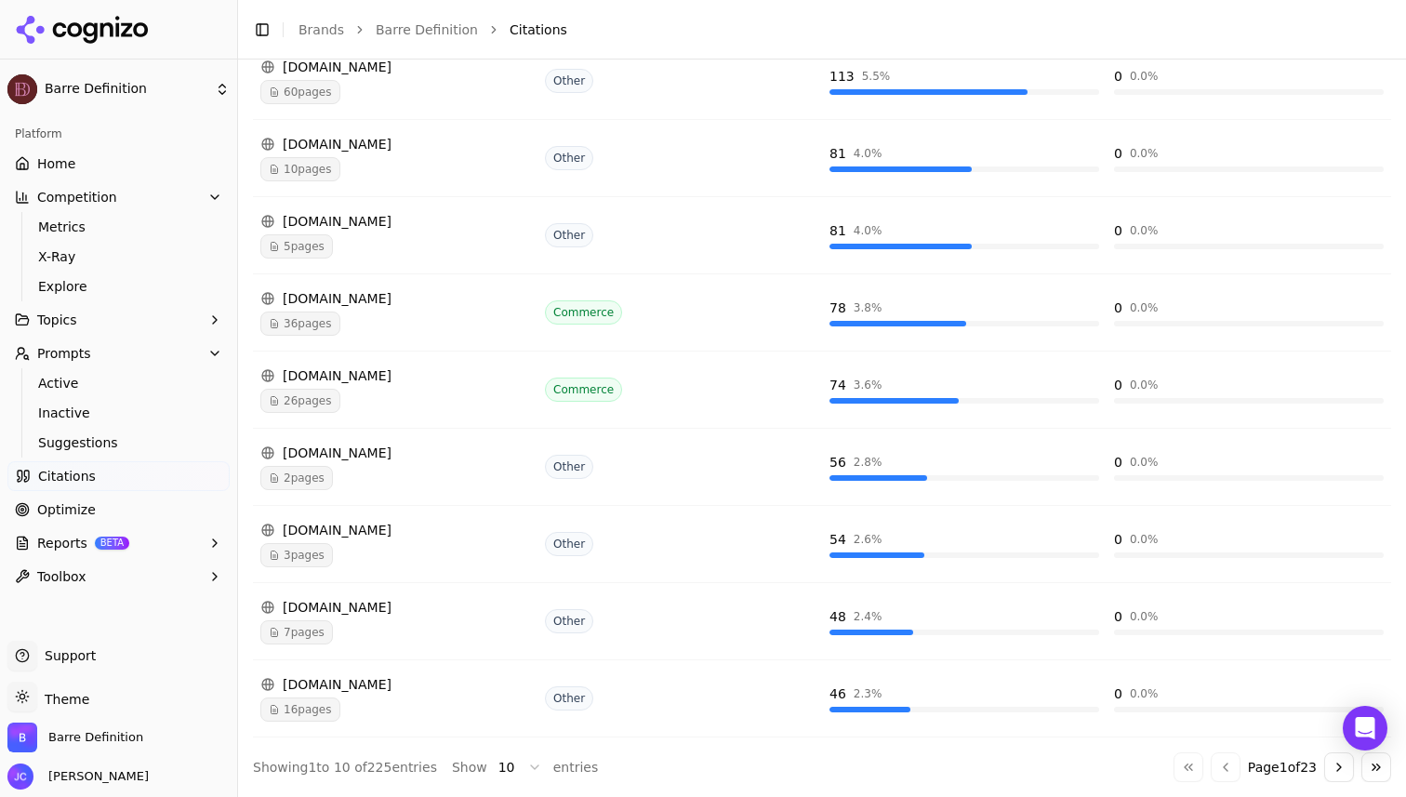
click at [509, 330] on div "36 pages" at bounding box center [395, 324] width 270 height 24
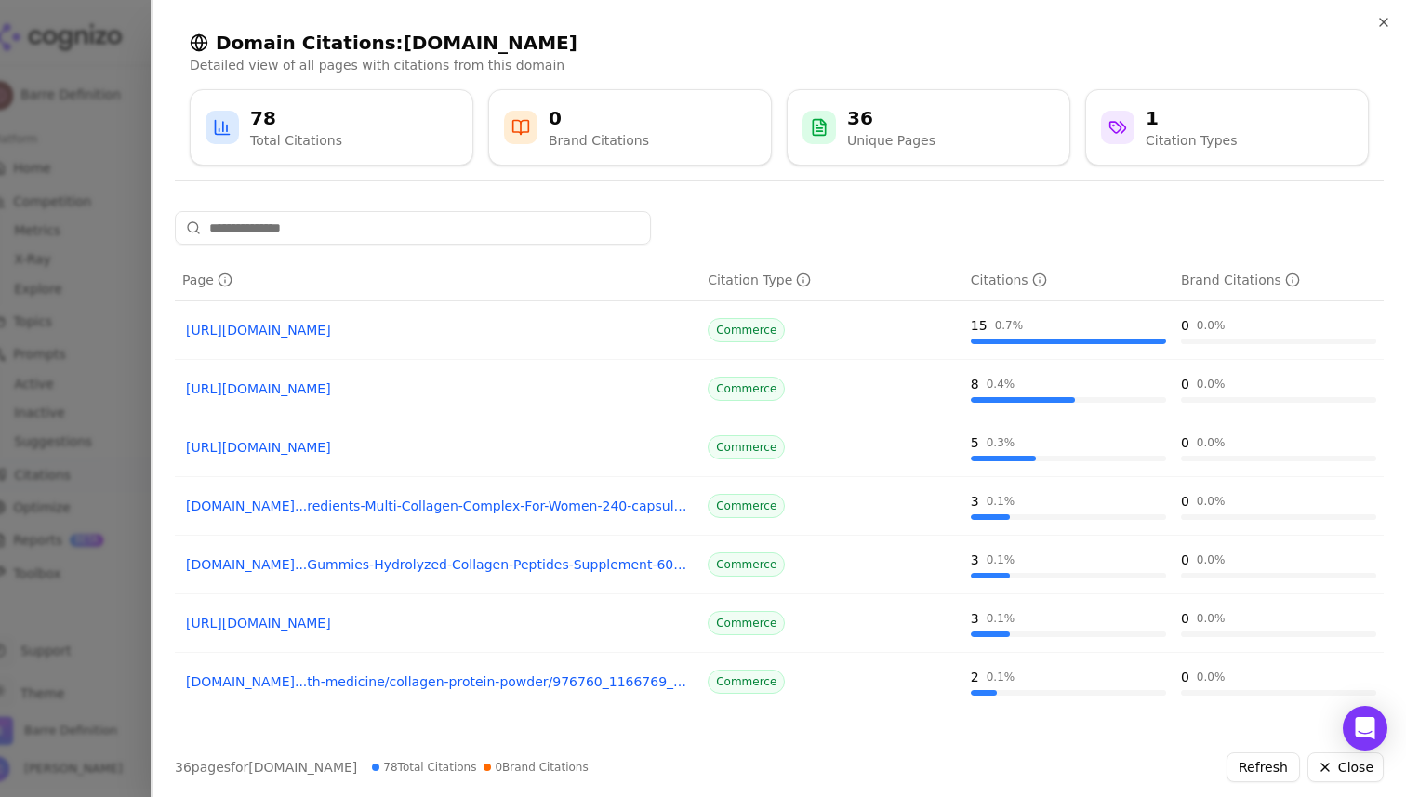
scroll to position [27, 0]
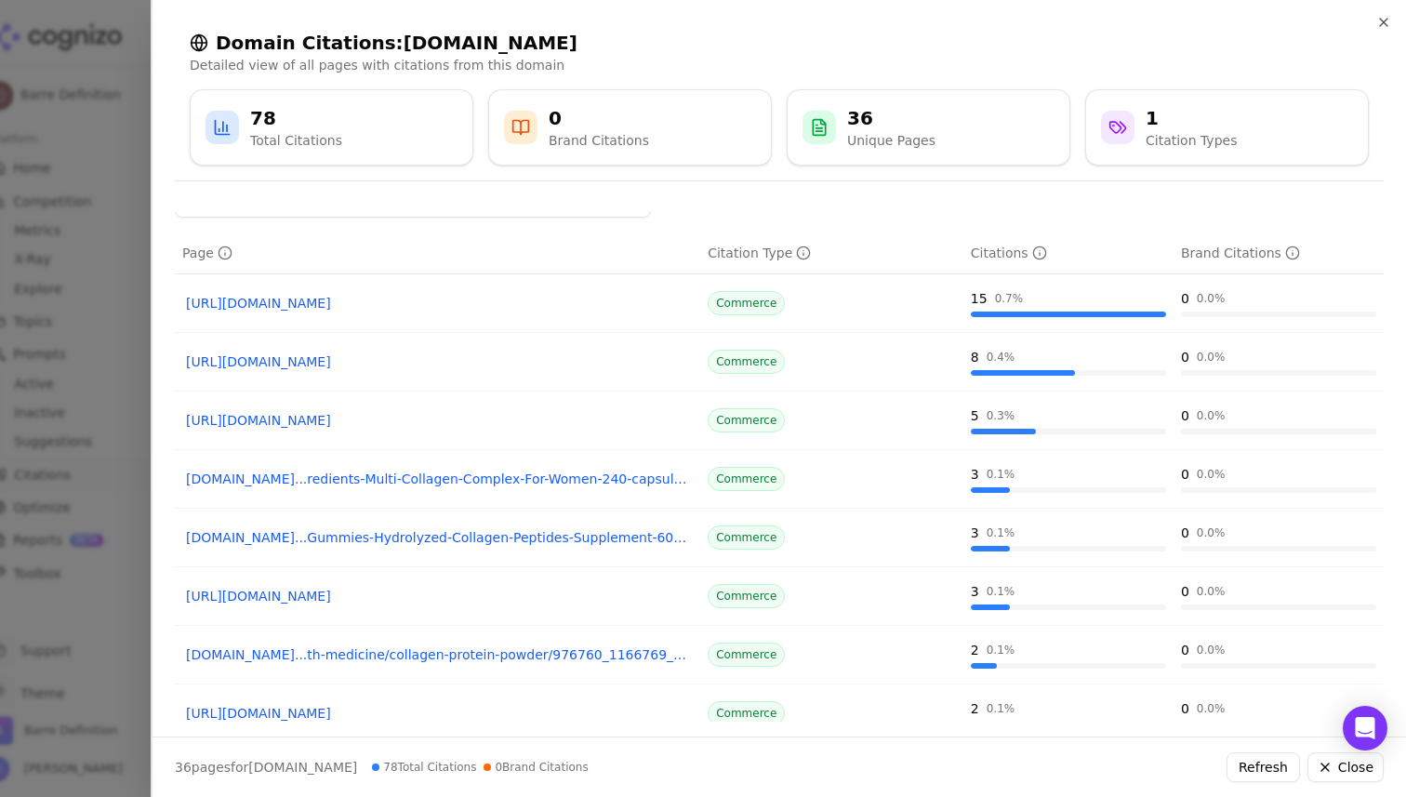
click at [99, 384] on div at bounding box center [703, 398] width 1406 height 797
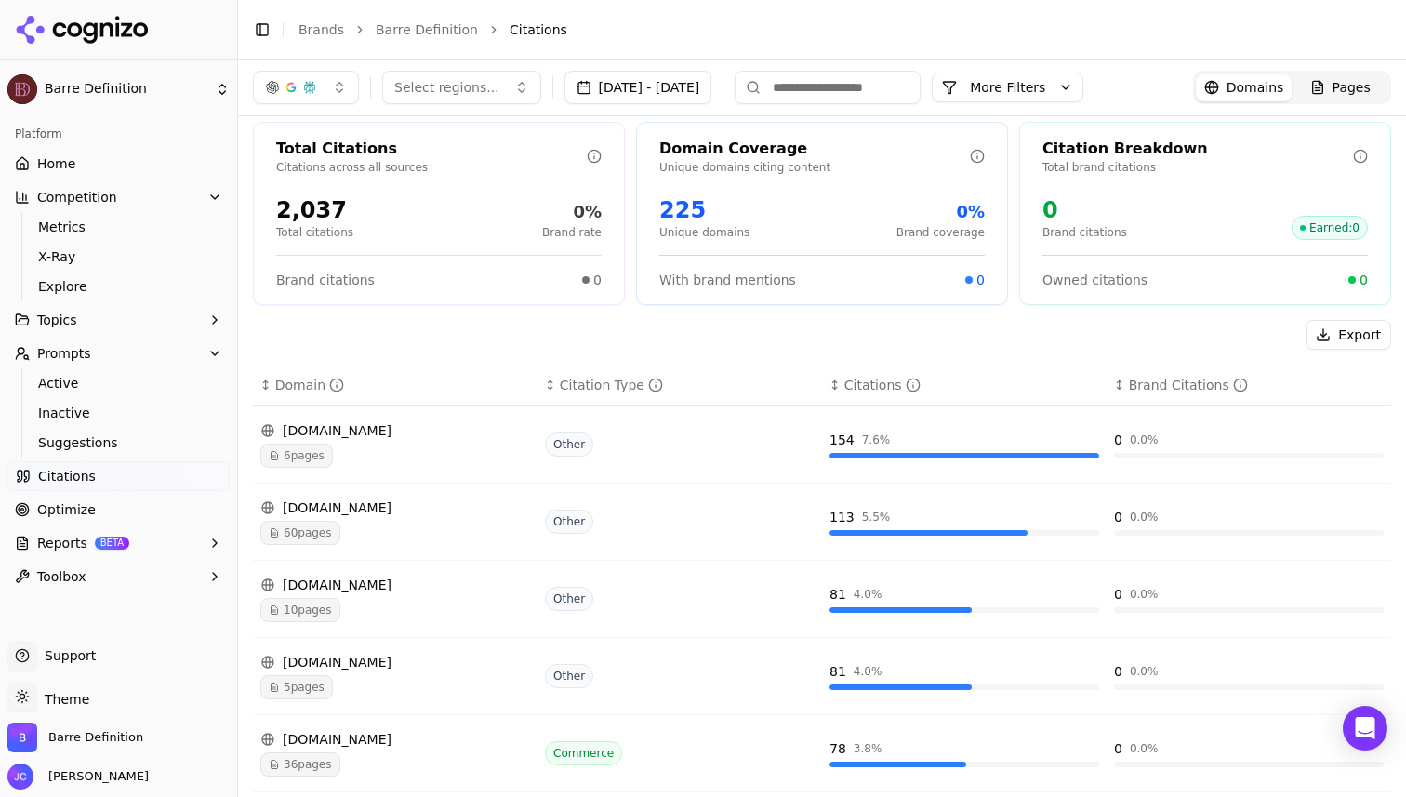
scroll to position [0, 0]
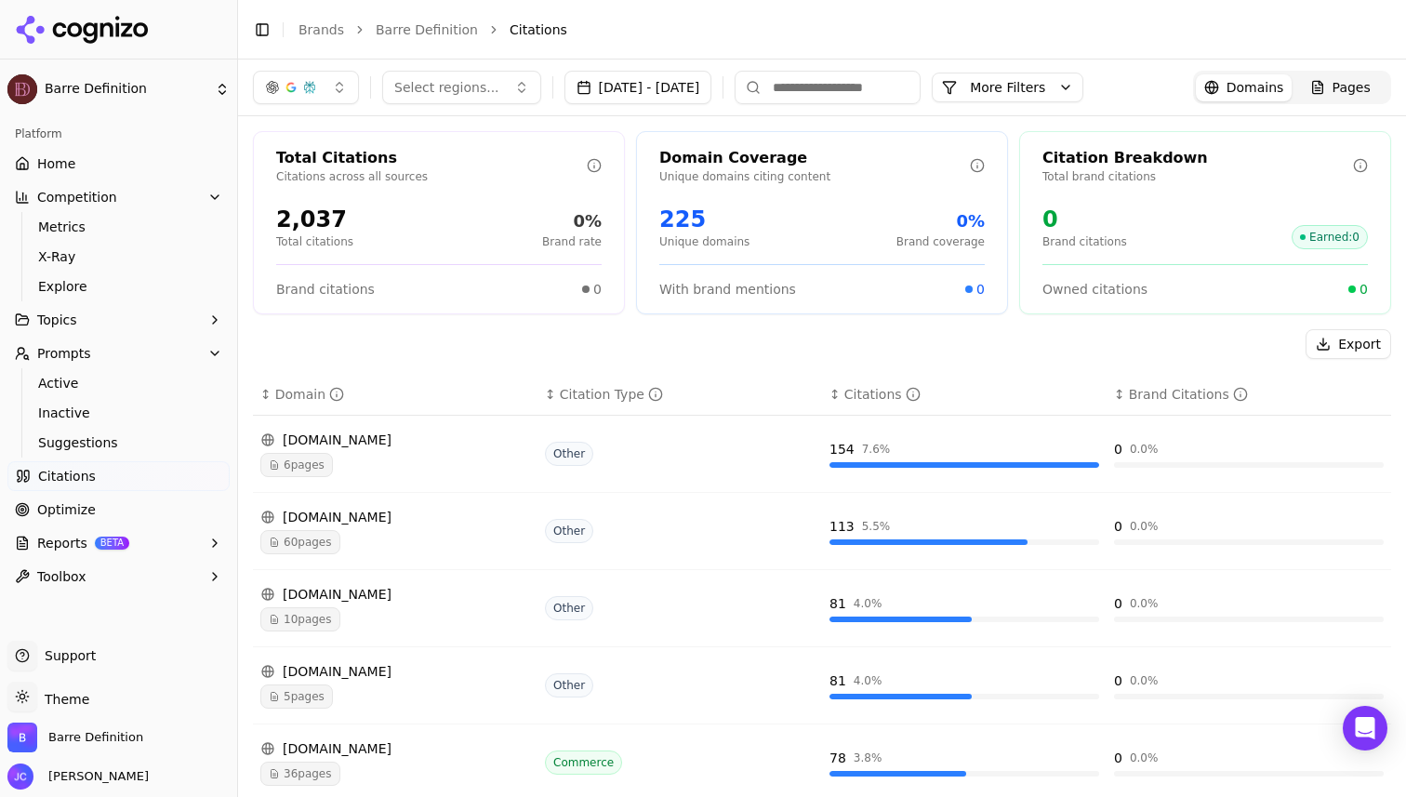
click at [1045, 95] on button "More Filters" at bounding box center [1008, 88] width 152 height 30
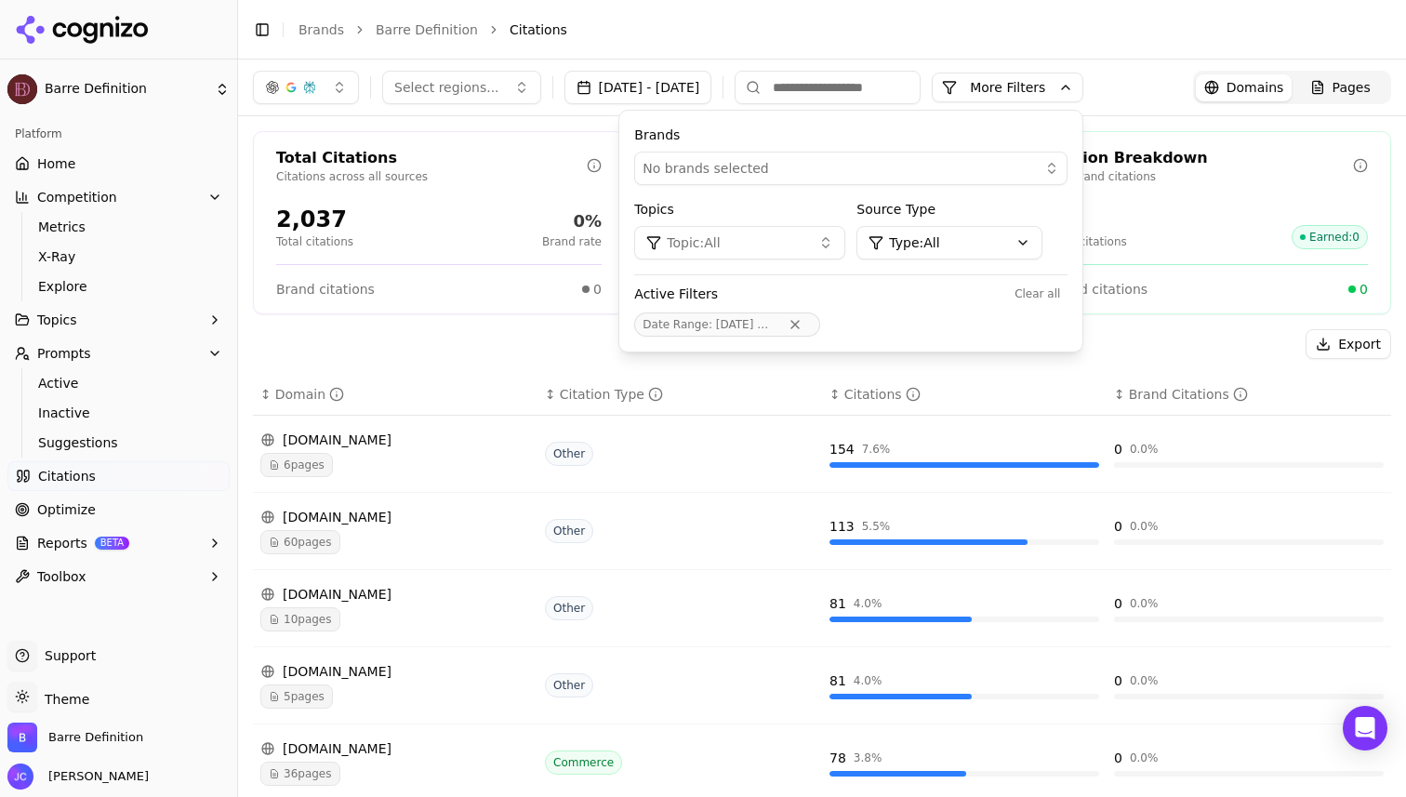
click at [991, 169] on div "No brands selected" at bounding box center [838, 168] width 391 height 19
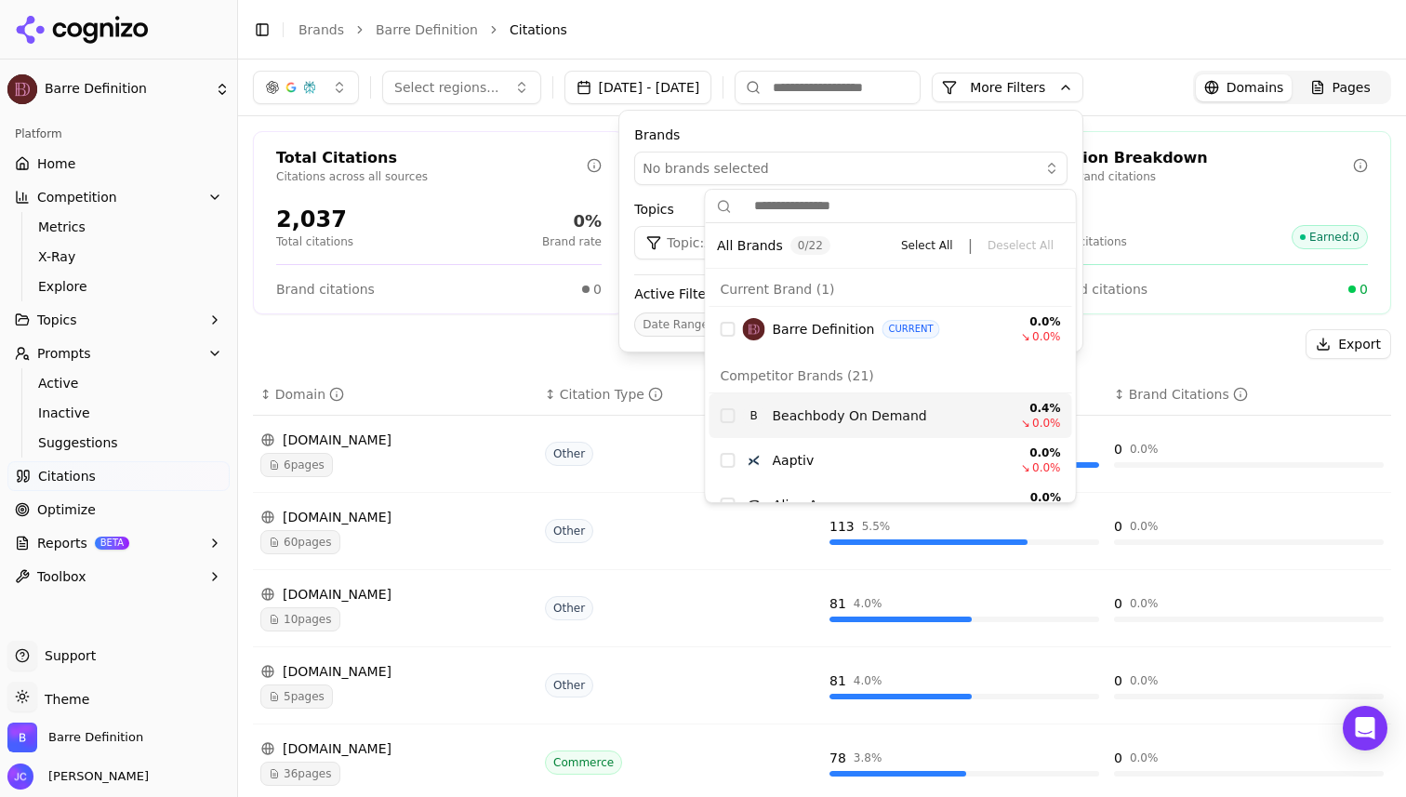
click at [891, 408] on span "Beachbody On Demand" at bounding box center [850, 415] width 154 height 19
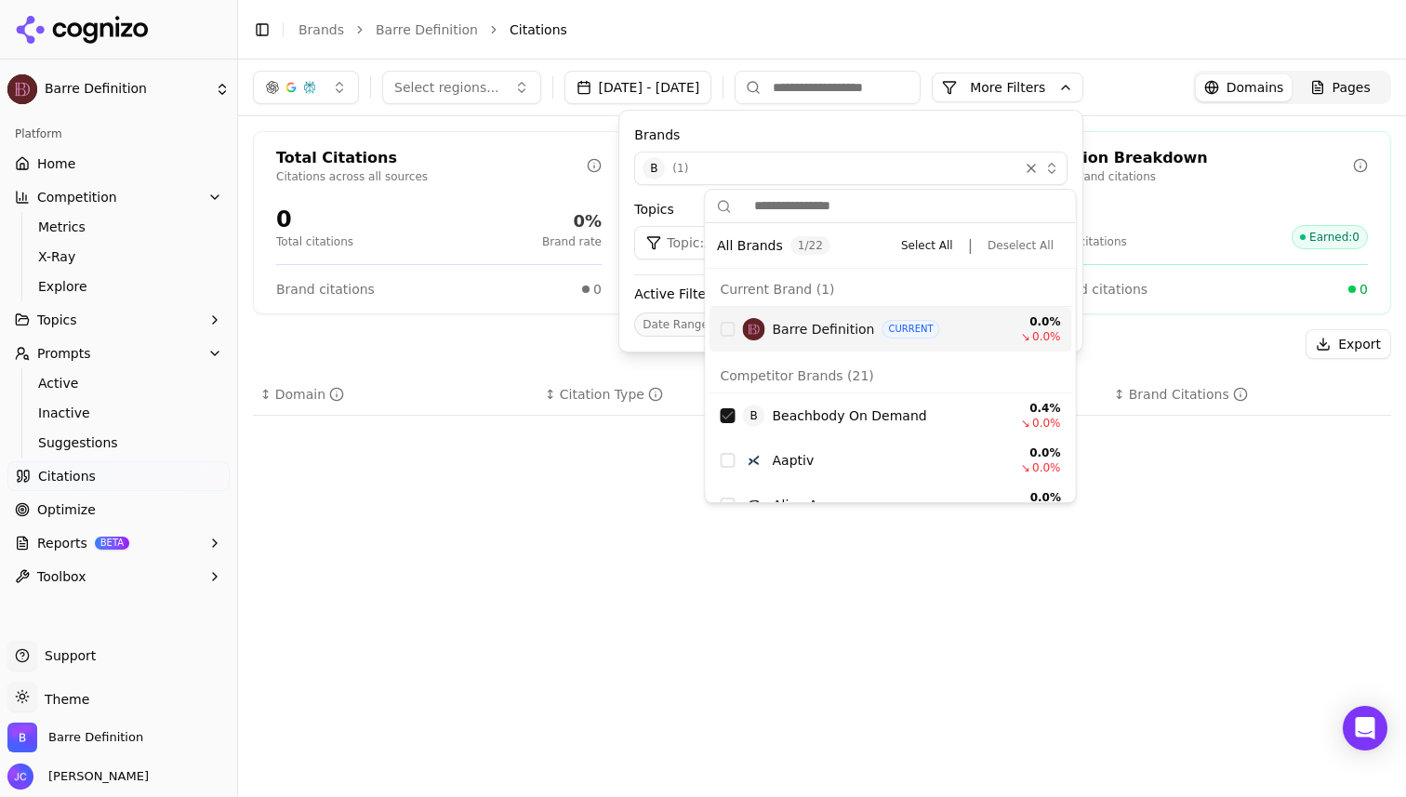
click at [970, 315] on div "Barre Definition CURRENT 0.0 % ↘ 0.0 %" at bounding box center [891, 329] width 363 height 45
click at [1160, 428] on td "No cited domains found." at bounding box center [822, 460] width 1138 height 89
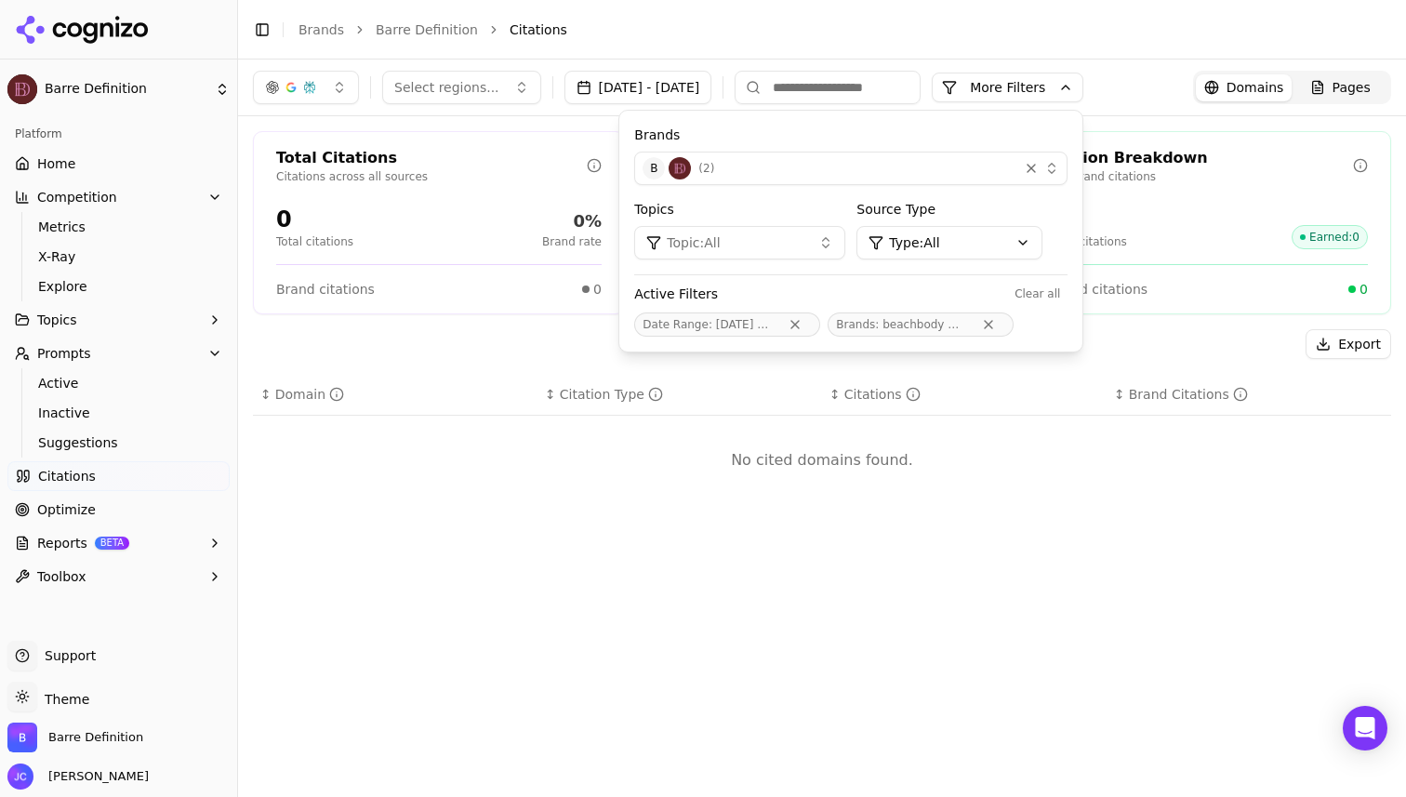
click at [1160, 428] on td "No cited domains found." at bounding box center [822, 460] width 1138 height 89
click at [1160, 90] on div "Select regions... [DATE] - [DATE] More More Filters Brands B ( 2 ) Topics Topic…" at bounding box center [822, 87] width 1138 height 33
click at [1084, 89] on button "More Filters" at bounding box center [1008, 88] width 152 height 30
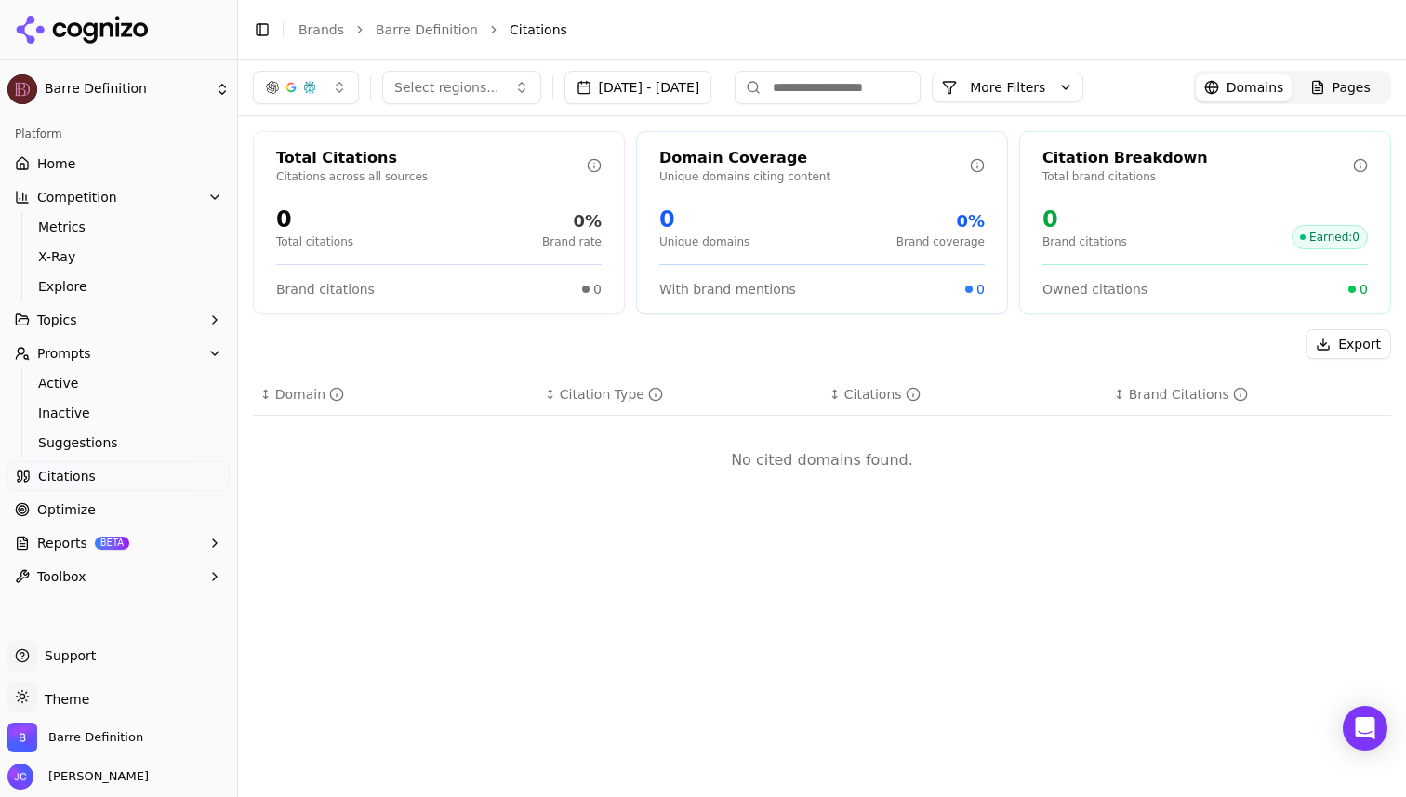
click at [543, 100] on div "Select regions... [DATE] - [DATE]" at bounding box center [482, 87] width 459 height 33
click at [526, 100] on button "Select regions..." at bounding box center [461, 87] width 159 height 33
click at [525, 163] on div "[GEOGRAPHIC_DATA]" at bounding box center [512, 161] width 251 height 30
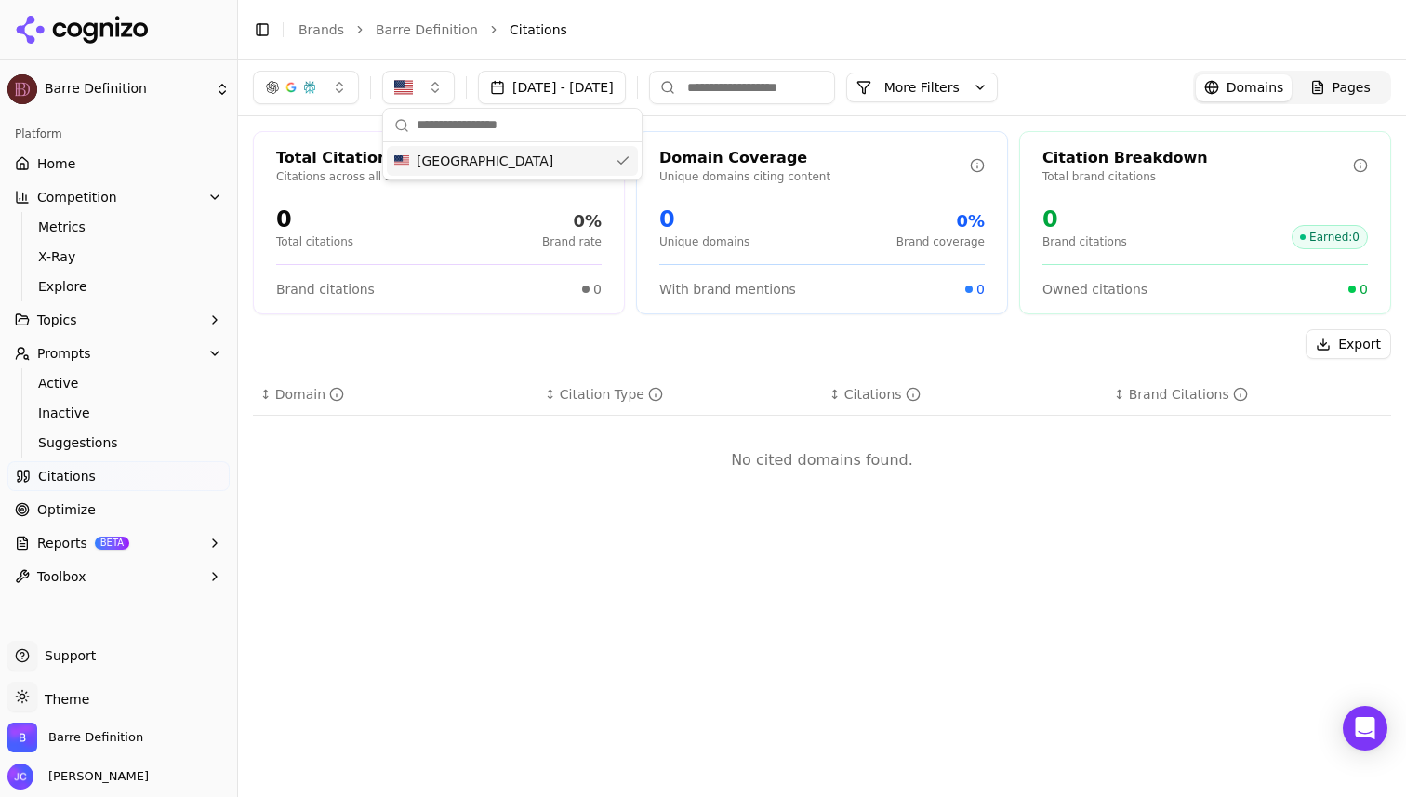
click at [811, 38] on li "Citations" at bounding box center [932, 29] width 845 height 19
click at [626, 85] on button "[DATE] - [DATE]" at bounding box center [552, 87] width 148 height 33
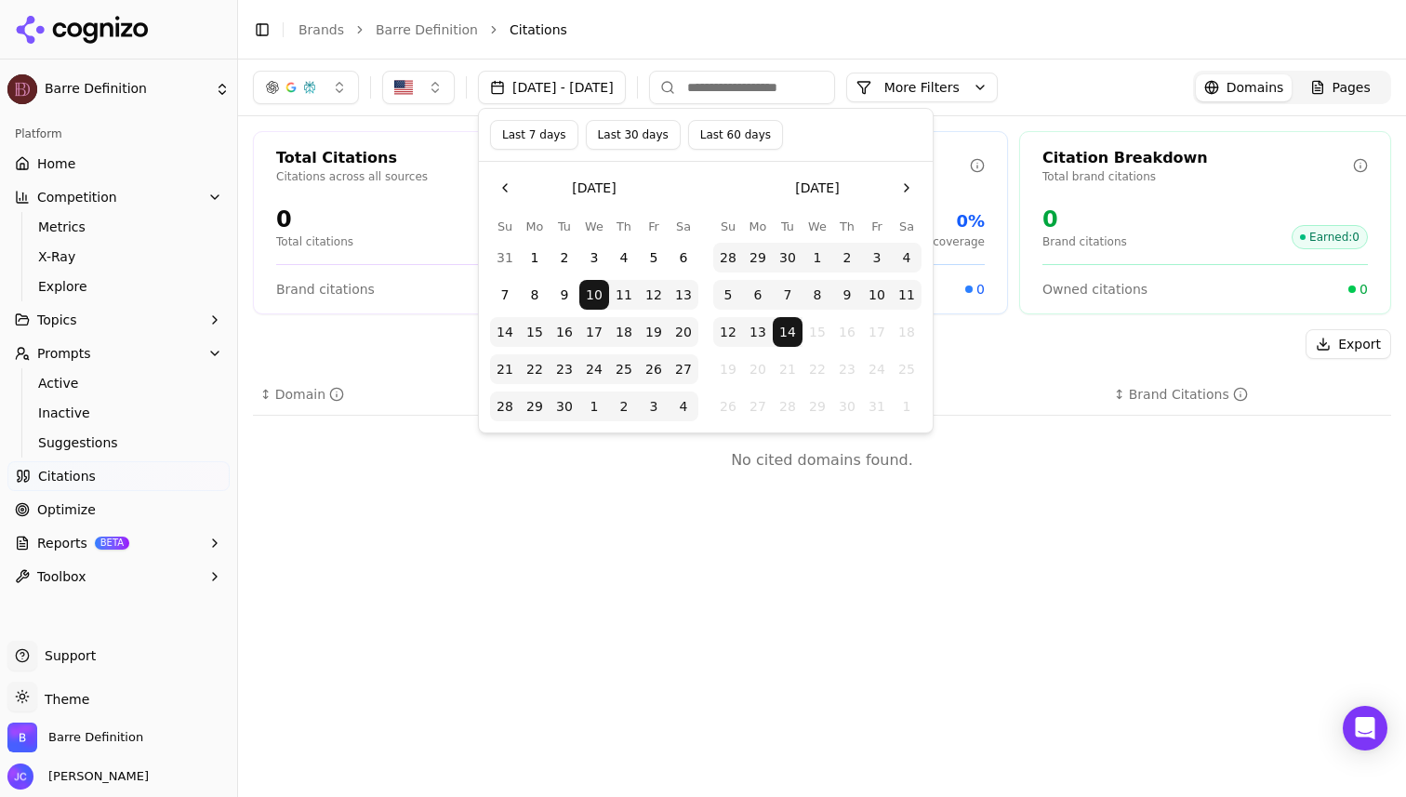
click at [626, 85] on button "[DATE] - [DATE]" at bounding box center [552, 87] width 148 height 33
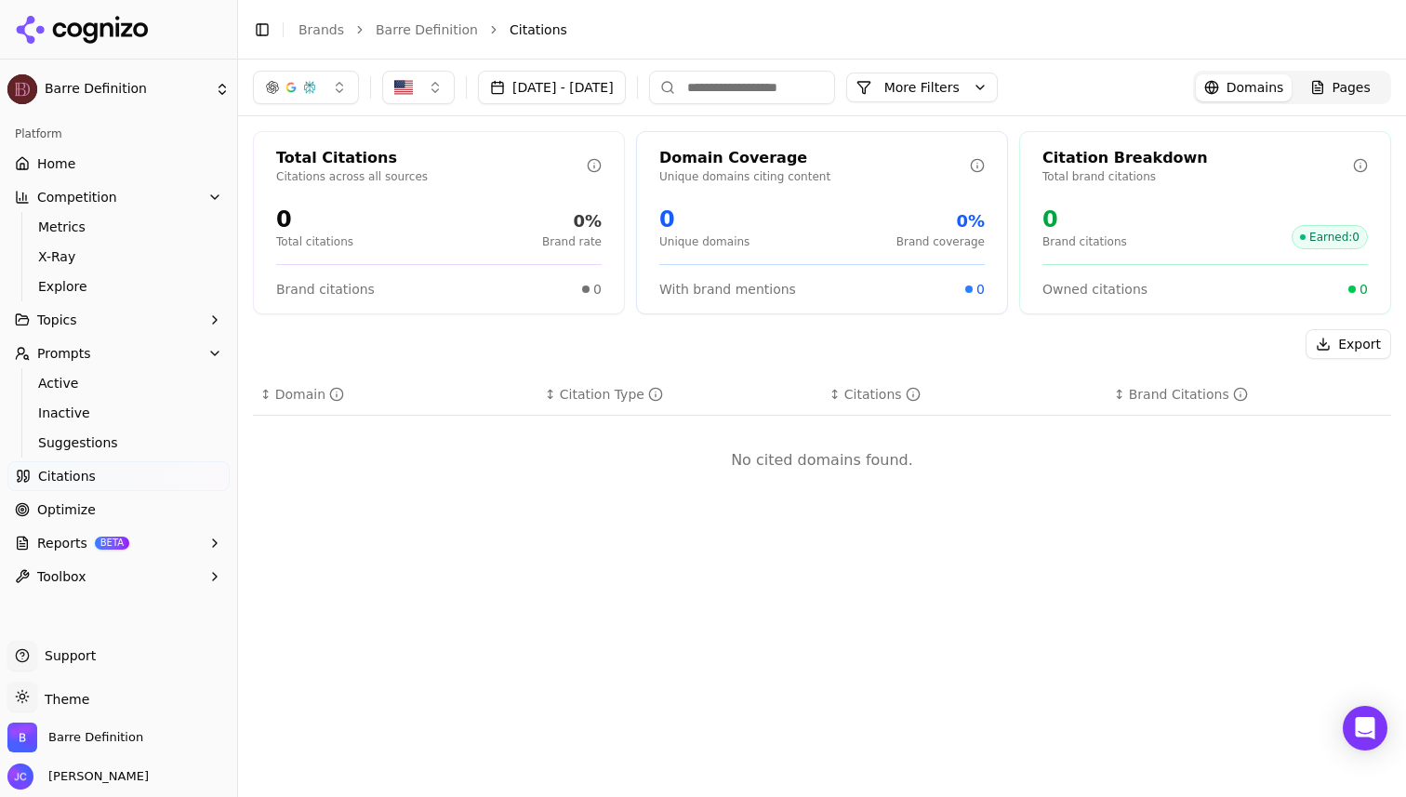
click at [100, 499] on link "Optimize" at bounding box center [118, 510] width 222 height 30
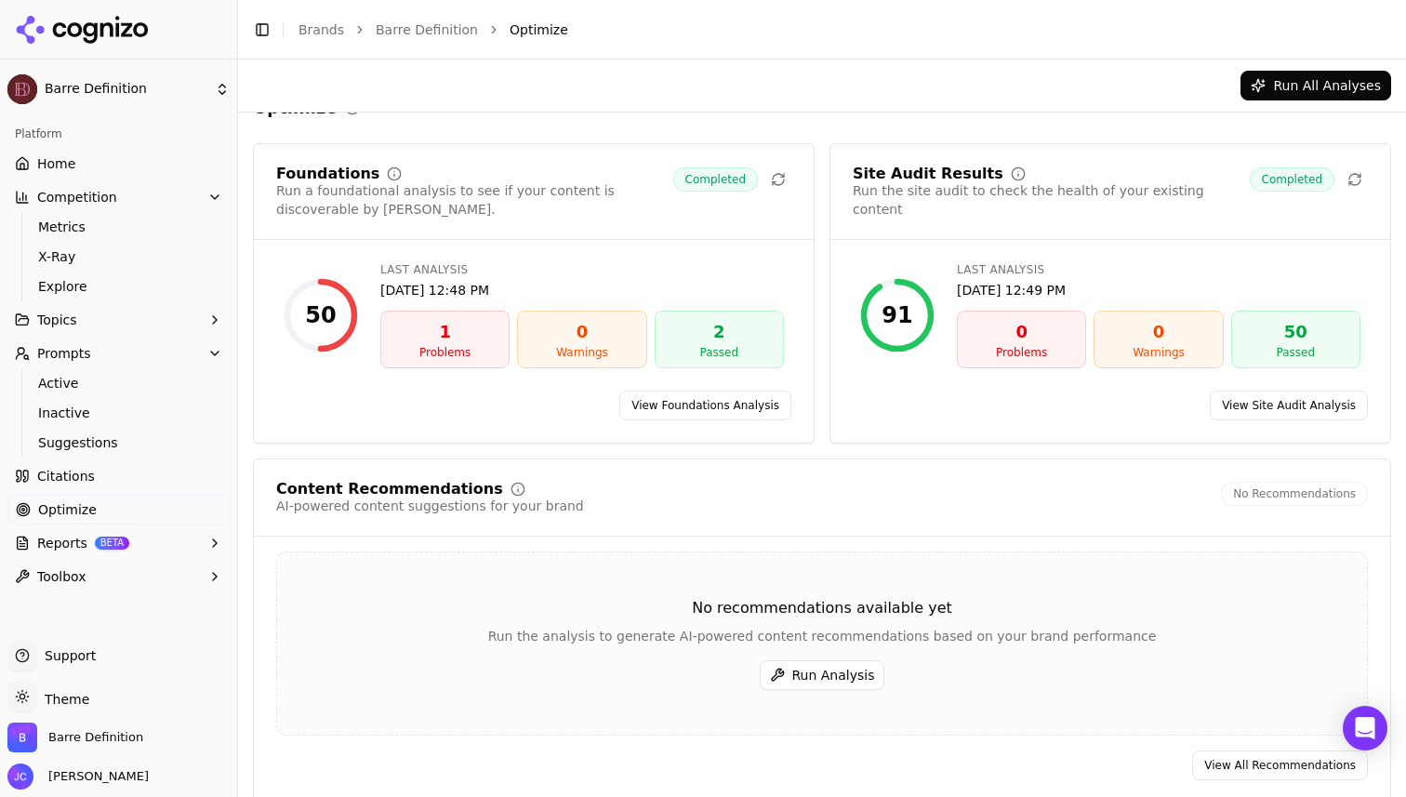
scroll to position [54, 0]
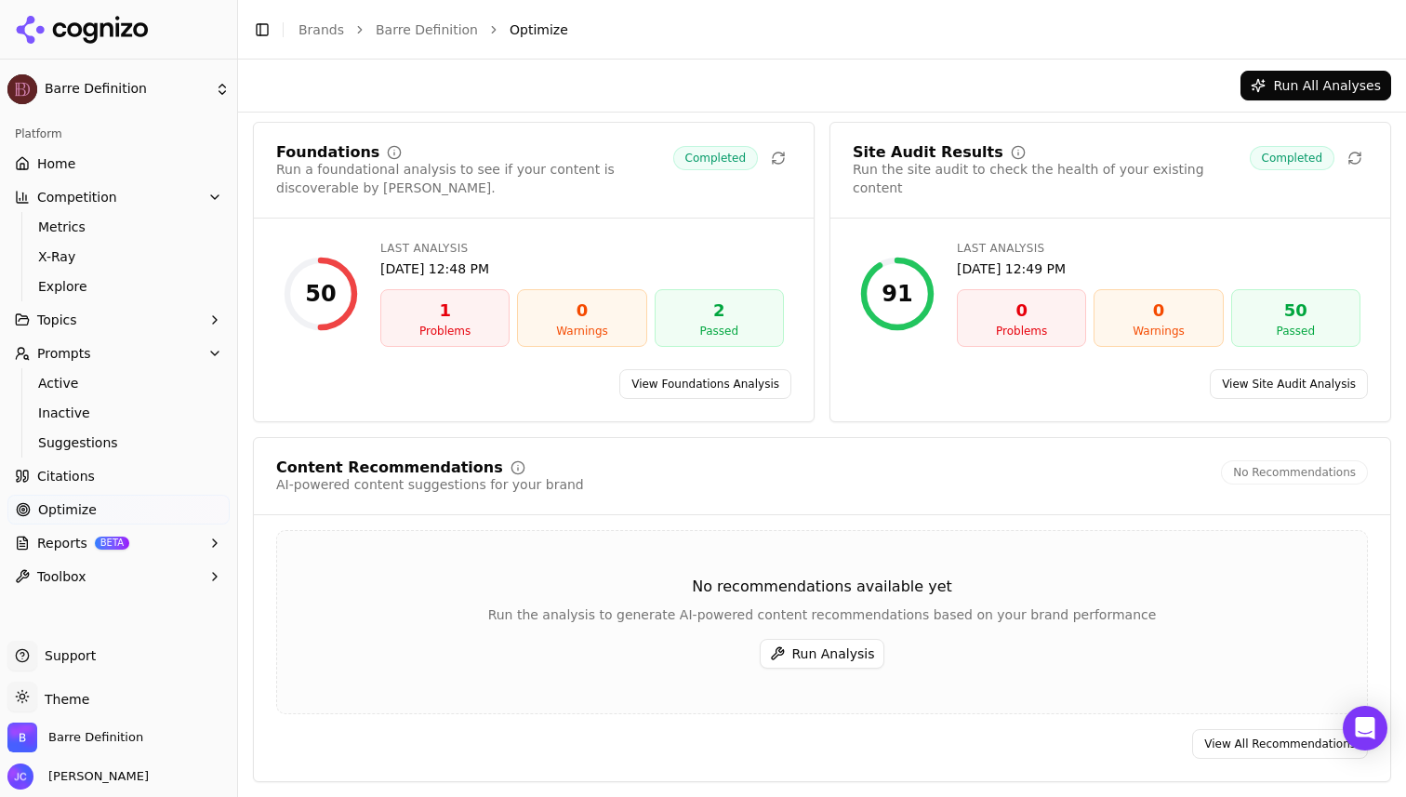
click at [789, 657] on button "Run Analysis" at bounding box center [823, 654] width 126 height 30
click at [112, 506] on link "Optimize" at bounding box center [118, 510] width 222 height 30
click at [86, 315] on button "Topics" at bounding box center [118, 320] width 222 height 30
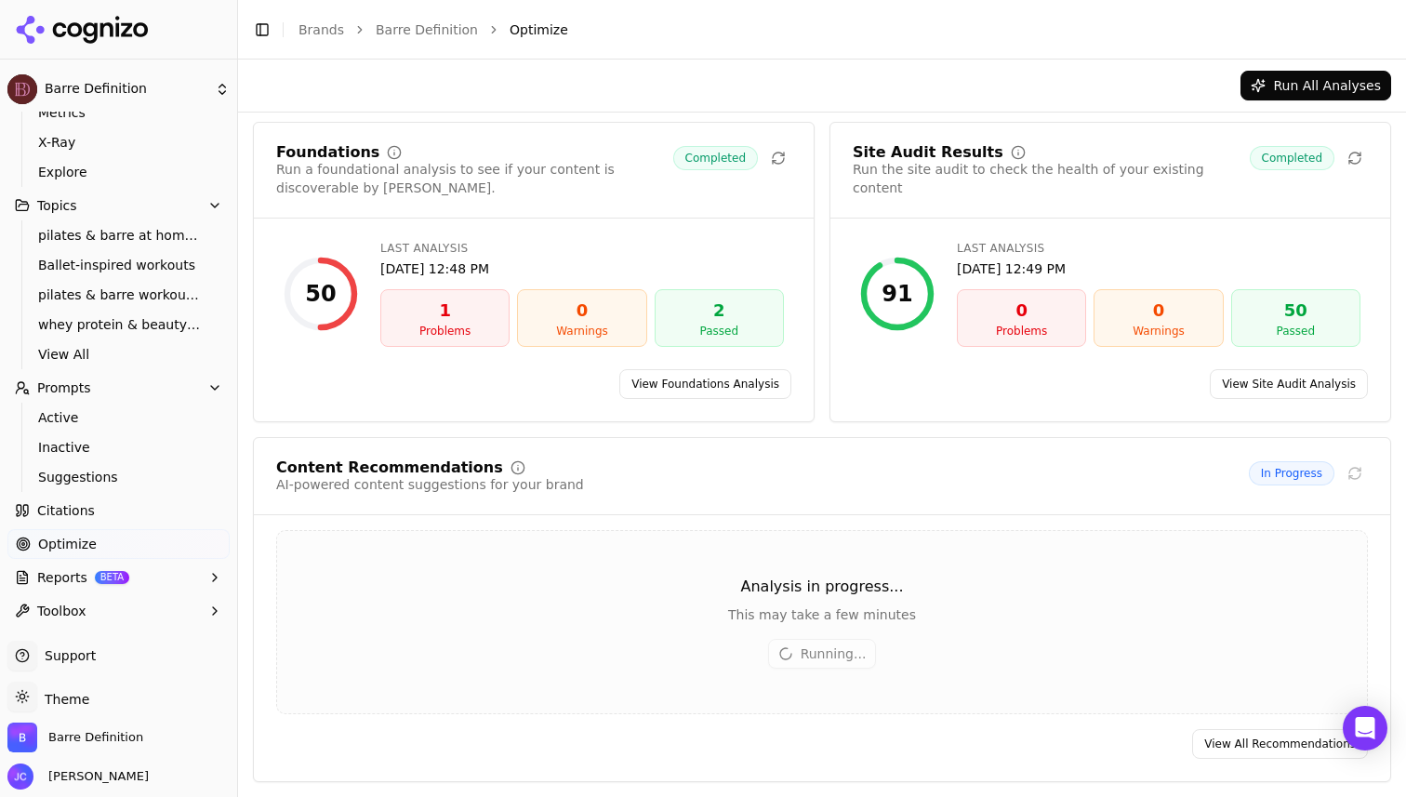
scroll to position [0, 0]
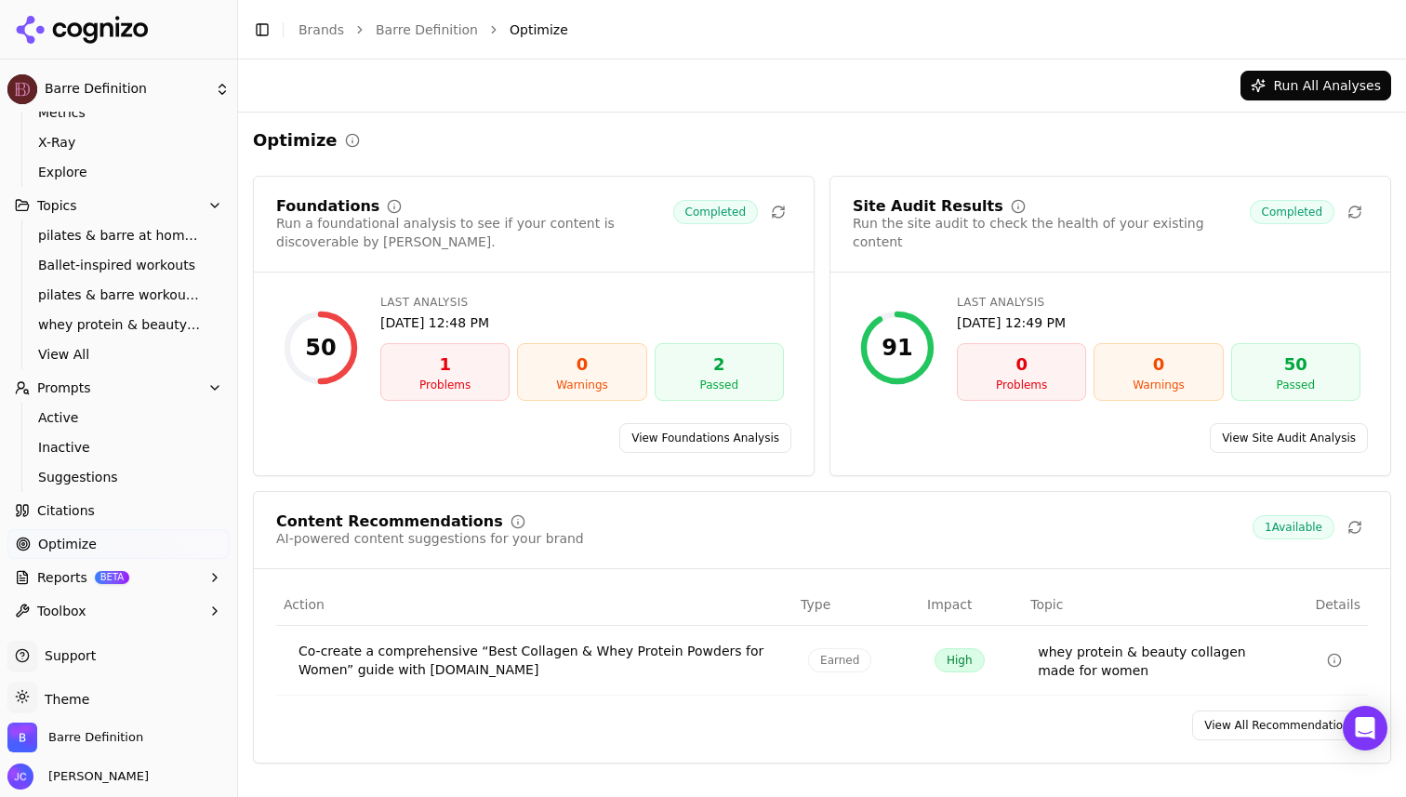
click at [770, 671] on div "Co-create a comprehensive “Best Collagen & Whey Protein Powders for Women” guid…" at bounding box center [539, 660] width 480 height 37
click at [1114, 658] on div "whey protein & beauty collagen made for women" at bounding box center [1149, 661] width 223 height 37
